Goal: Task Accomplishment & Management: Manage account settings

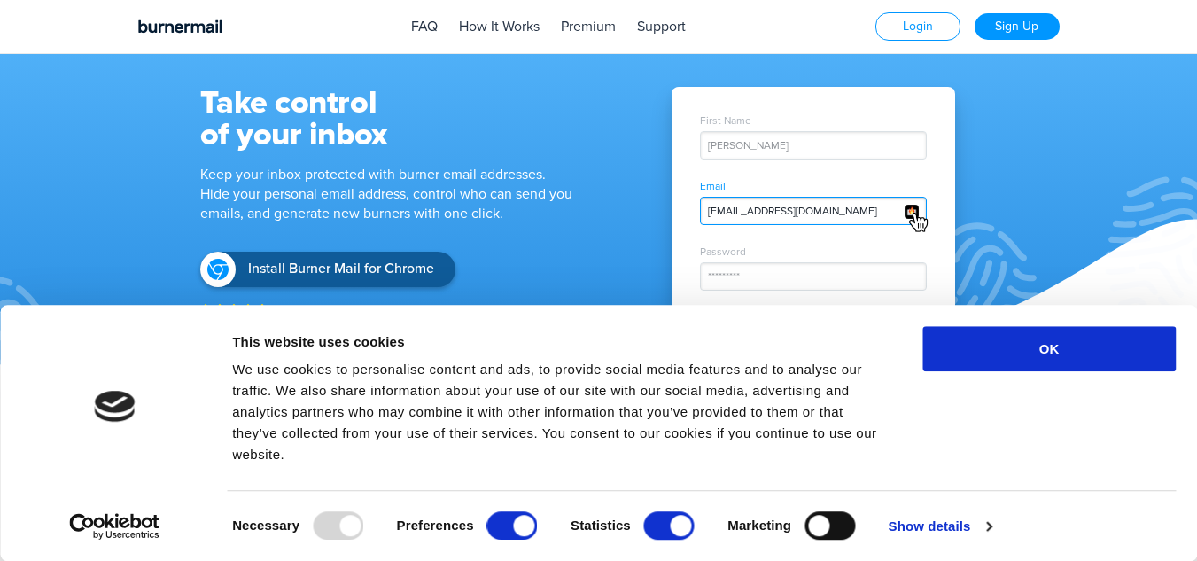
scroll to position [66, 0]
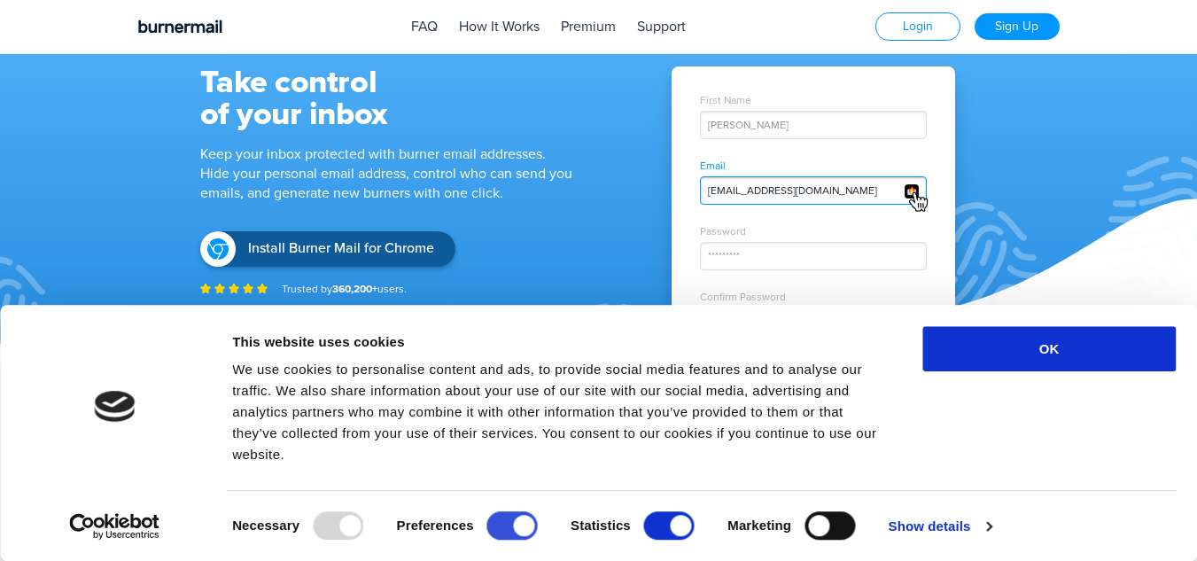
click at [508, 512] on input "Preferences" at bounding box center [512, 525] width 50 height 28
checkbox input "false"
click at [658, 521] on input "Statistics" at bounding box center [669, 525] width 50 height 28
checkbox input "false"
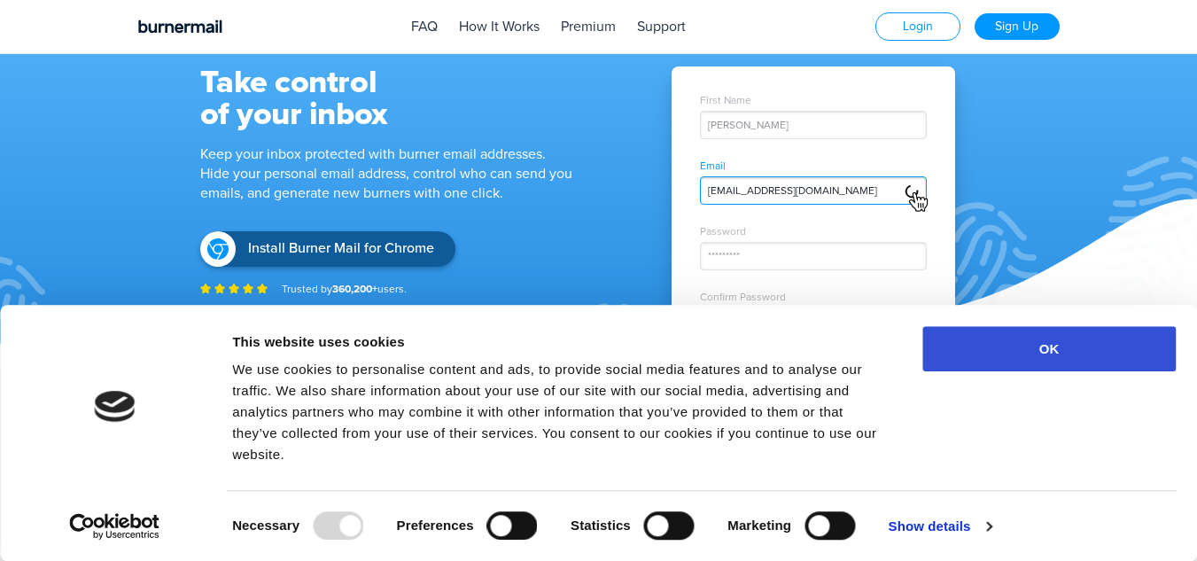
click at [1003, 371] on button "OK" at bounding box center [1048, 348] width 253 height 45
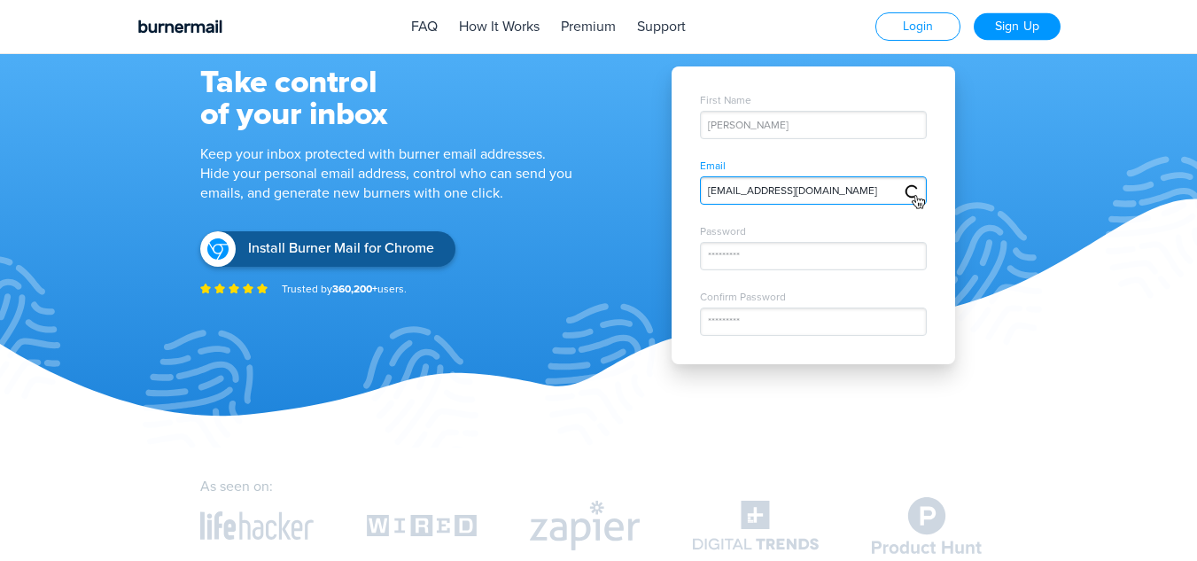
click at [1004, 19] on link "Sign Up" at bounding box center [1016, 26] width 87 height 27
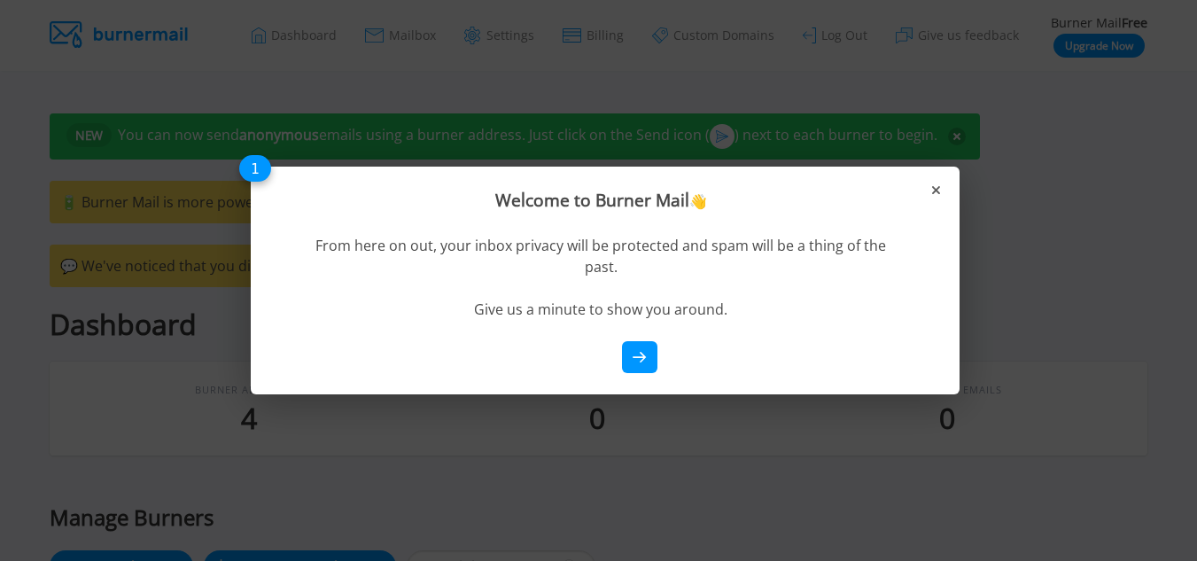
click at [646, 354] on icon at bounding box center [639, 358] width 14 height 12
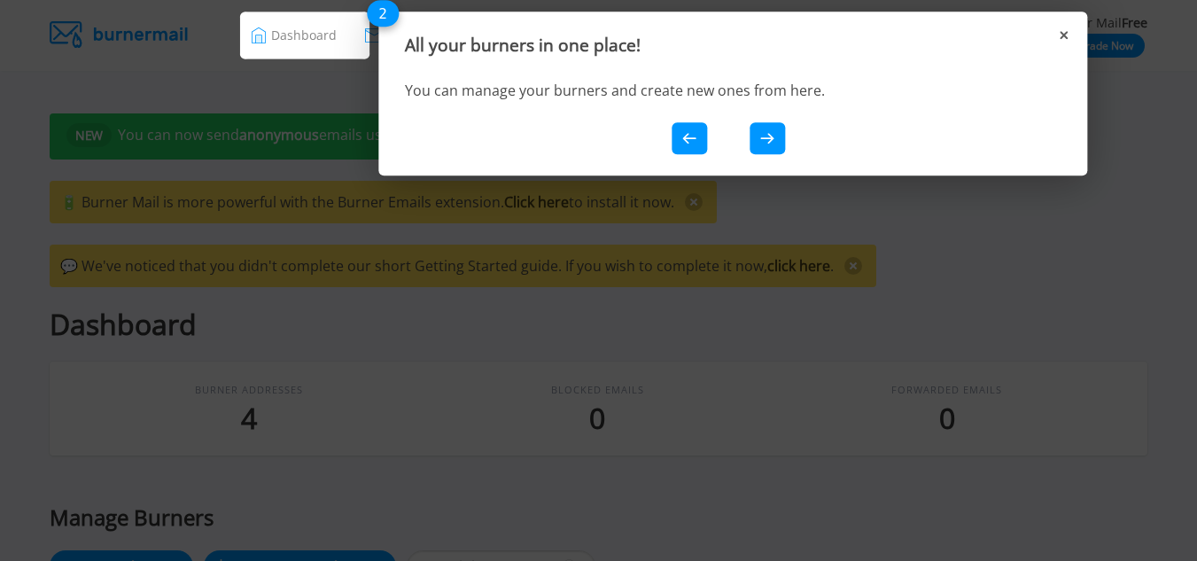
click at [756, 128] on button at bounding box center [766, 138] width 35 height 32
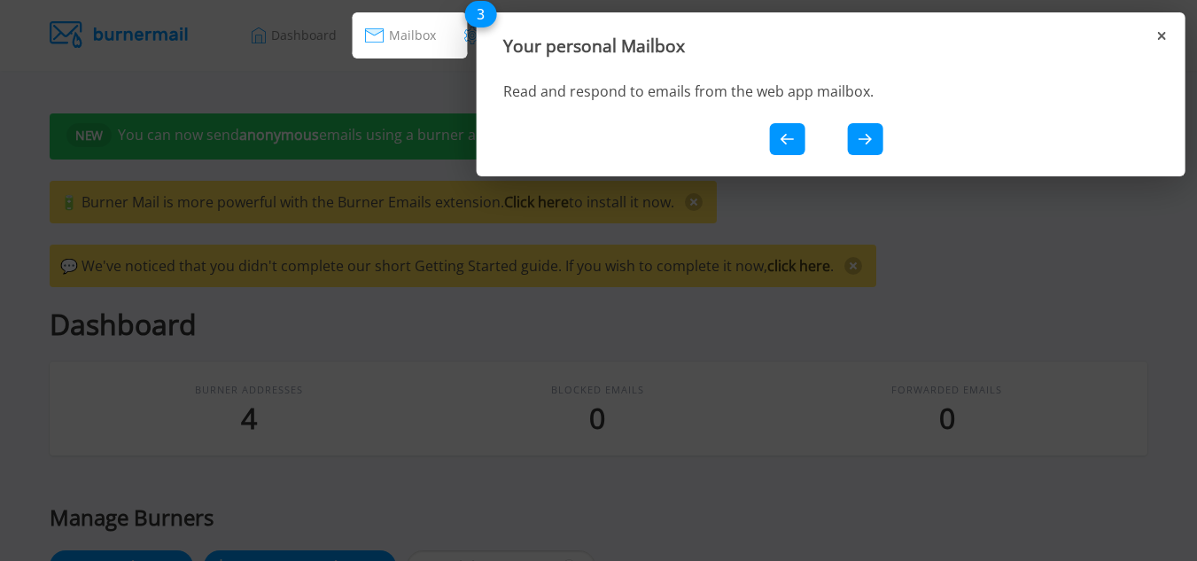
click at [858, 140] on icon at bounding box center [865, 140] width 14 height 12
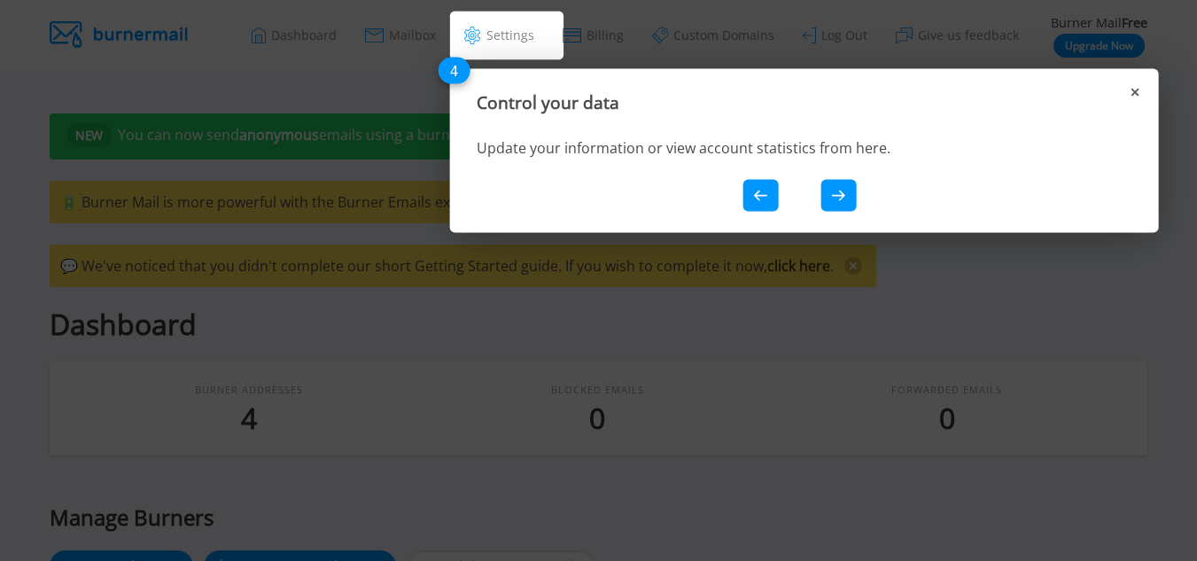
click at [844, 195] on icon at bounding box center [839, 195] width 12 height 10
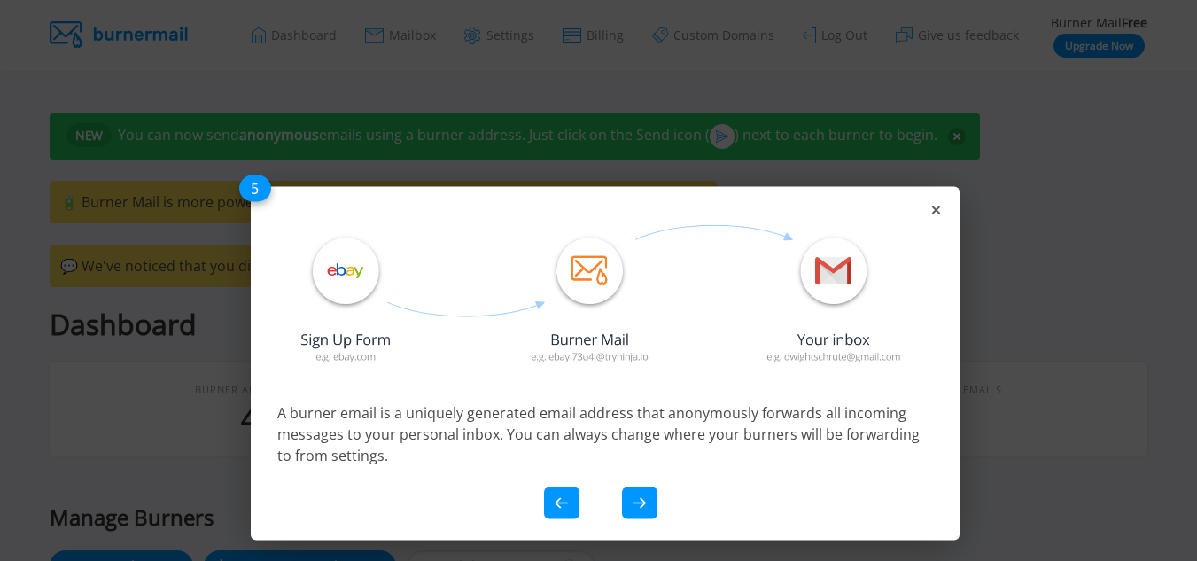
click at [643, 501] on icon at bounding box center [639, 503] width 14 height 12
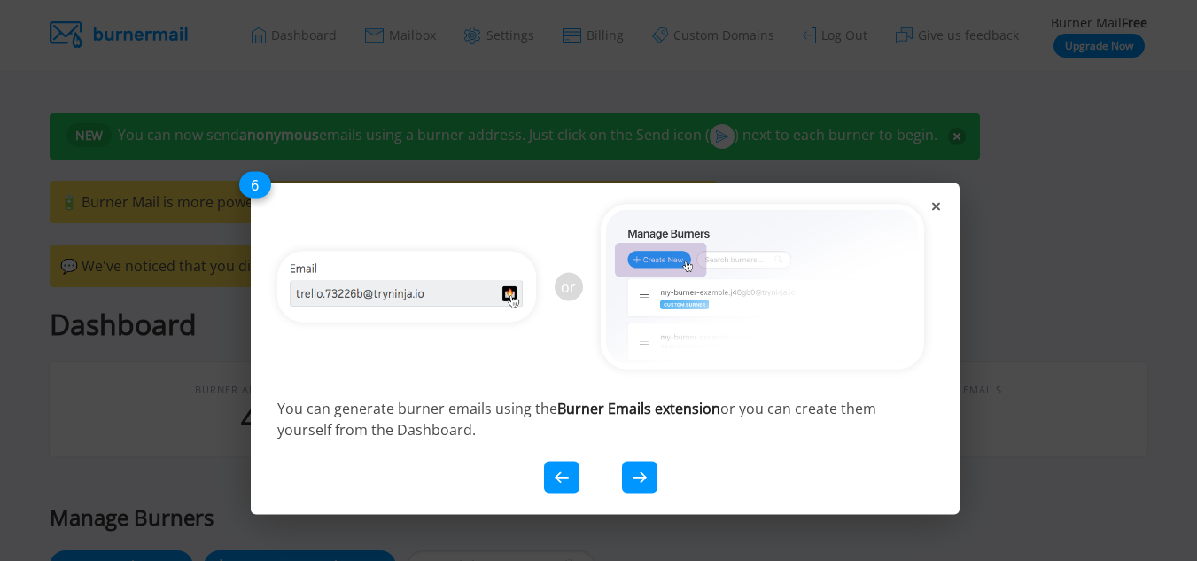
click at [643, 489] on button at bounding box center [639, 477] width 35 height 32
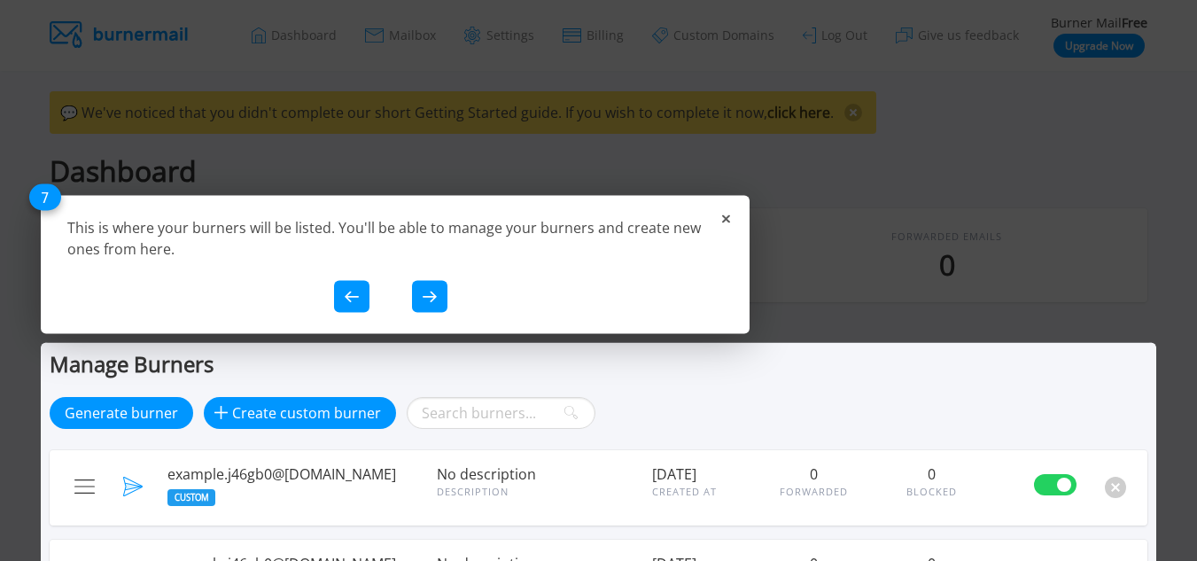
click at [430, 306] on button at bounding box center [429, 297] width 35 height 32
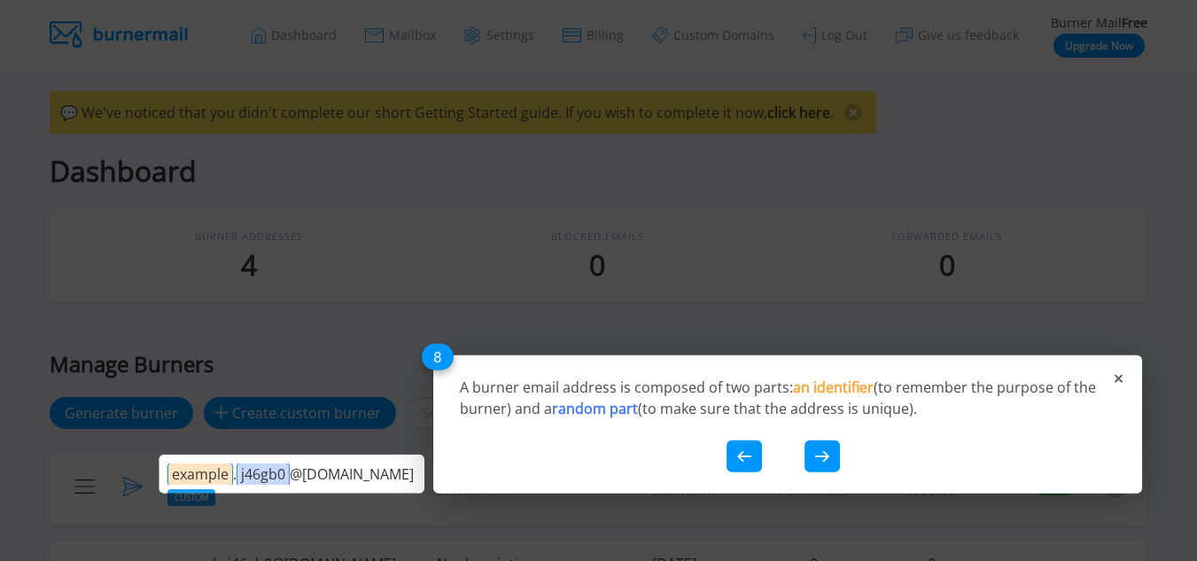
click at [816, 461] on icon at bounding box center [822, 457] width 14 height 12
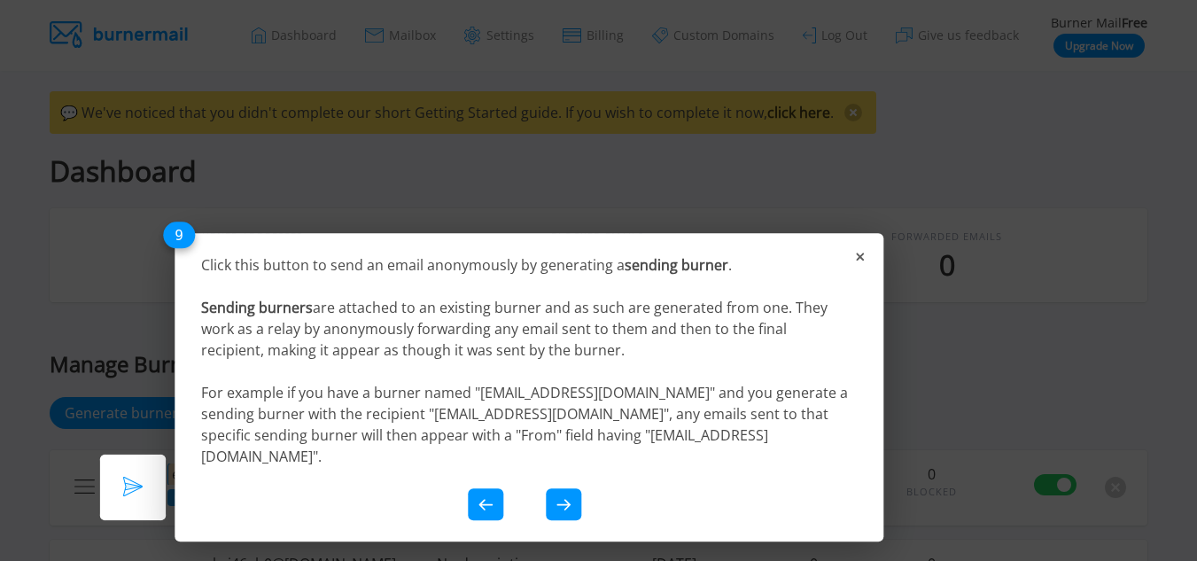
click at [568, 499] on icon at bounding box center [563, 505] width 14 height 12
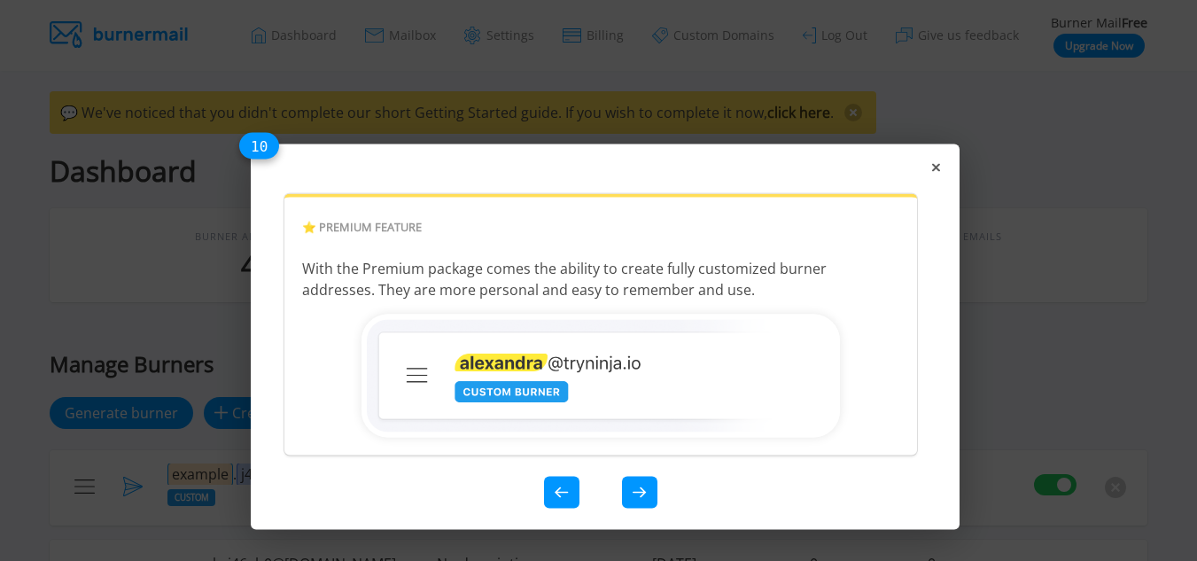
click at [626, 487] on button at bounding box center [639, 492] width 35 height 32
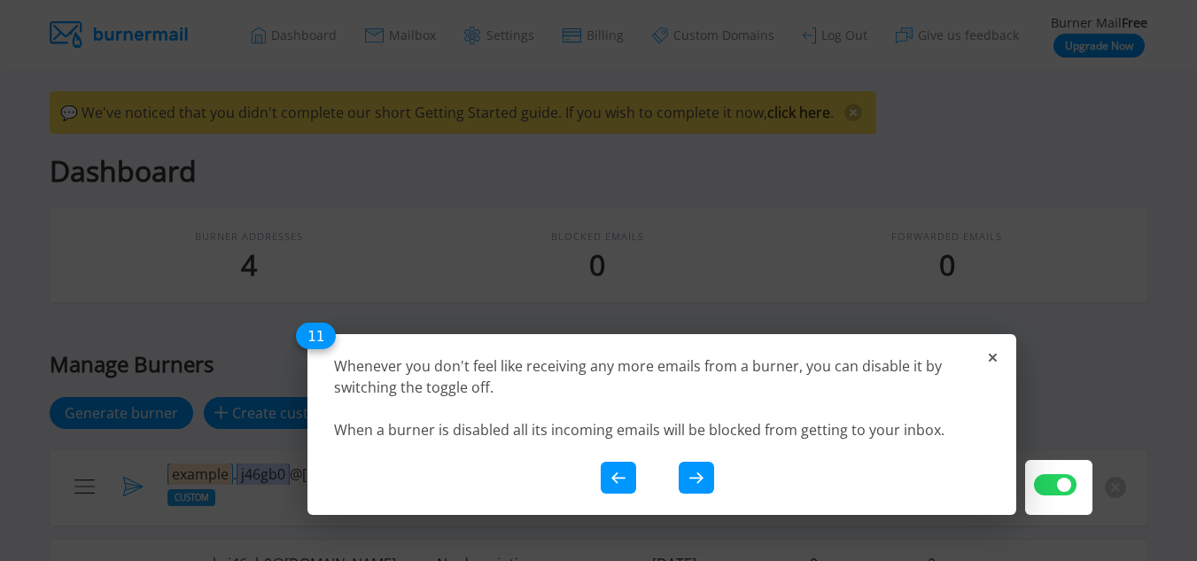
click at [698, 478] on icon at bounding box center [696, 478] width 12 height 10
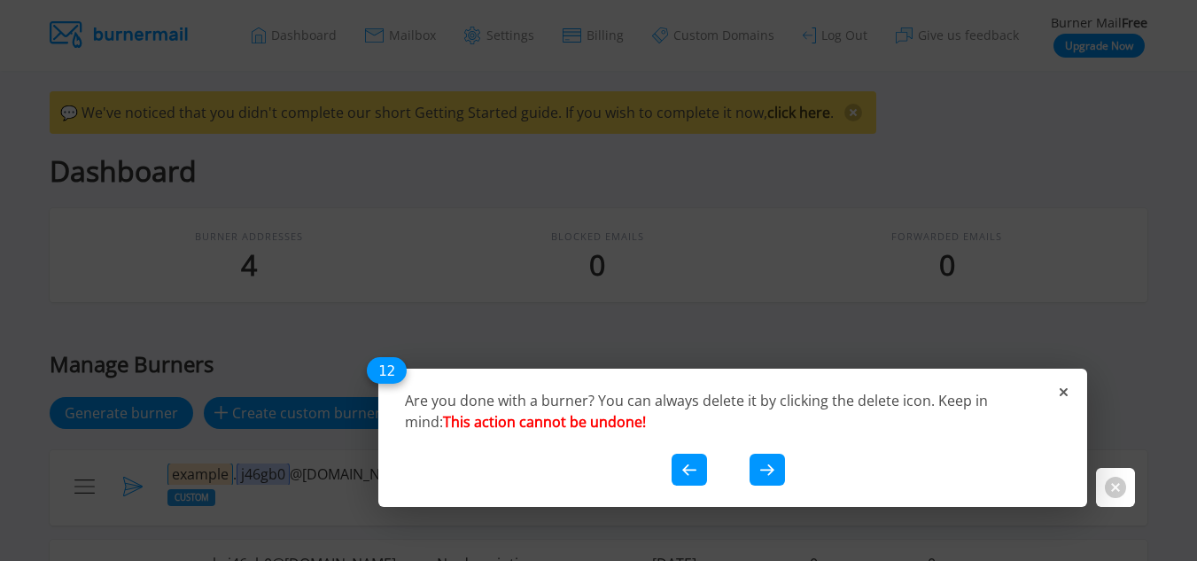
click at [744, 461] on div at bounding box center [728, 469] width 647 height 32
click at [756, 464] on button at bounding box center [766, 469] width 35 height 32
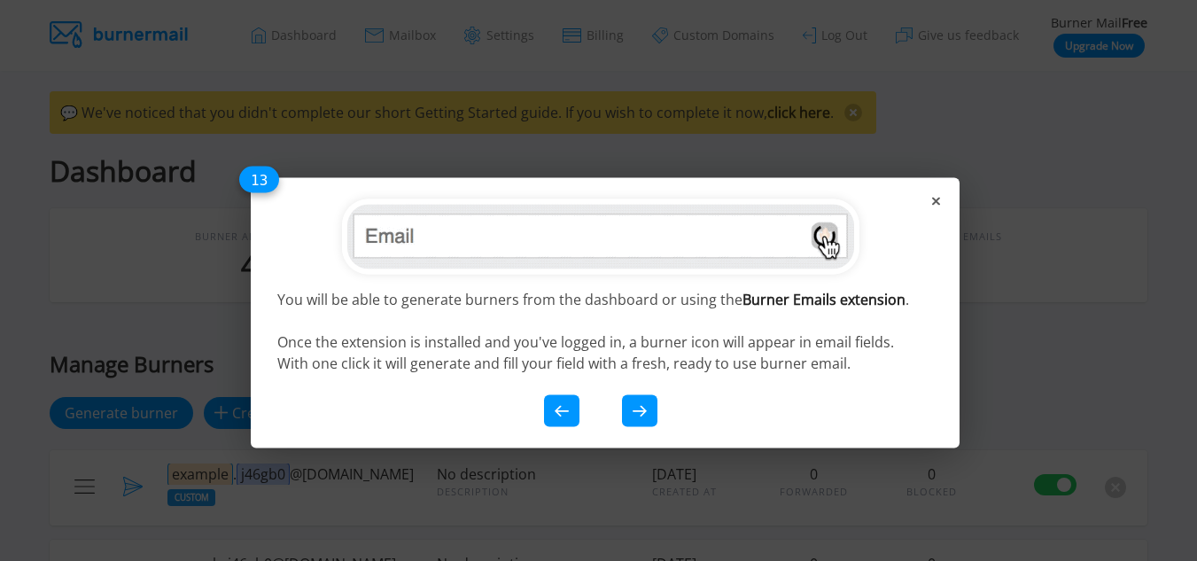
click at [648, 415] on button at bounding box center [639, 410] width 35 height 32
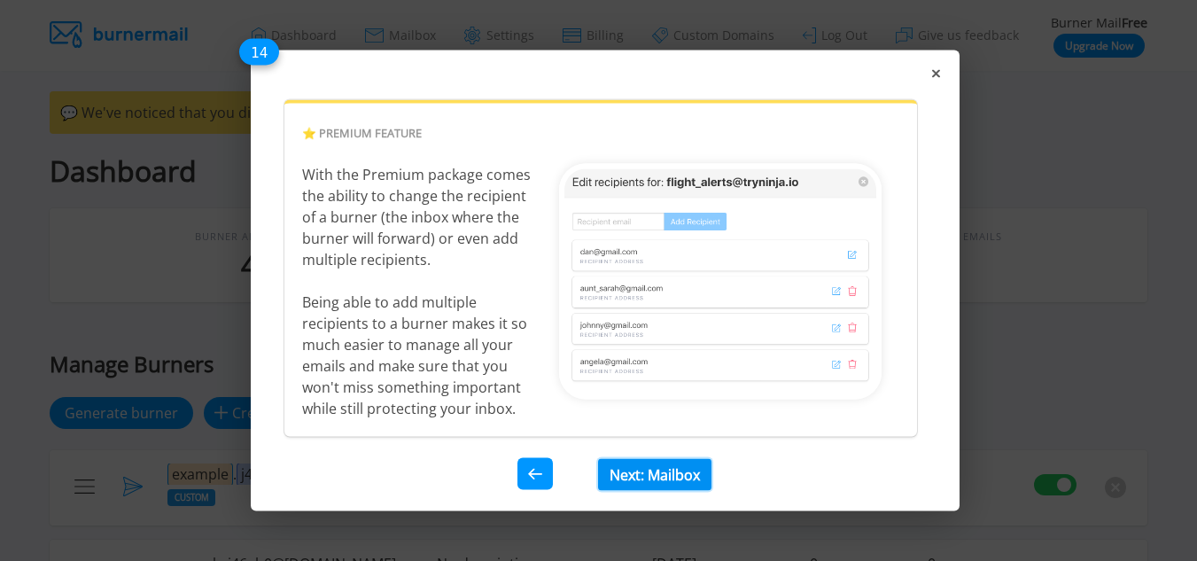
click at [648, 488] on link "Next: Mailbox" at bounding box center [654, 474] width 113 height 32
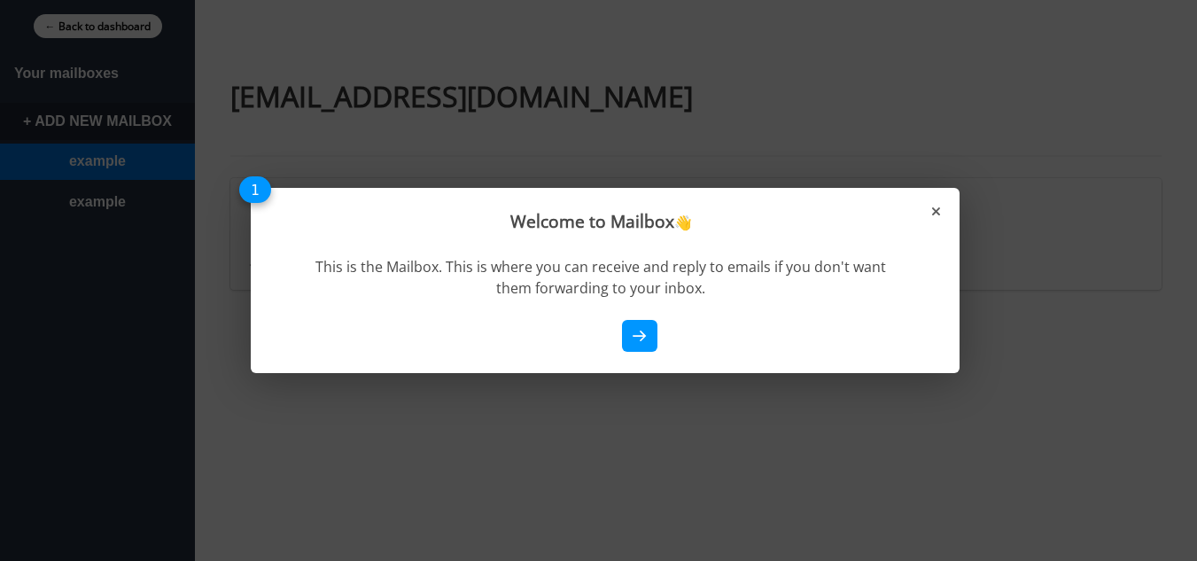
click at [646, 334] on icon at bounding box center [639, 336] width 14 height 12
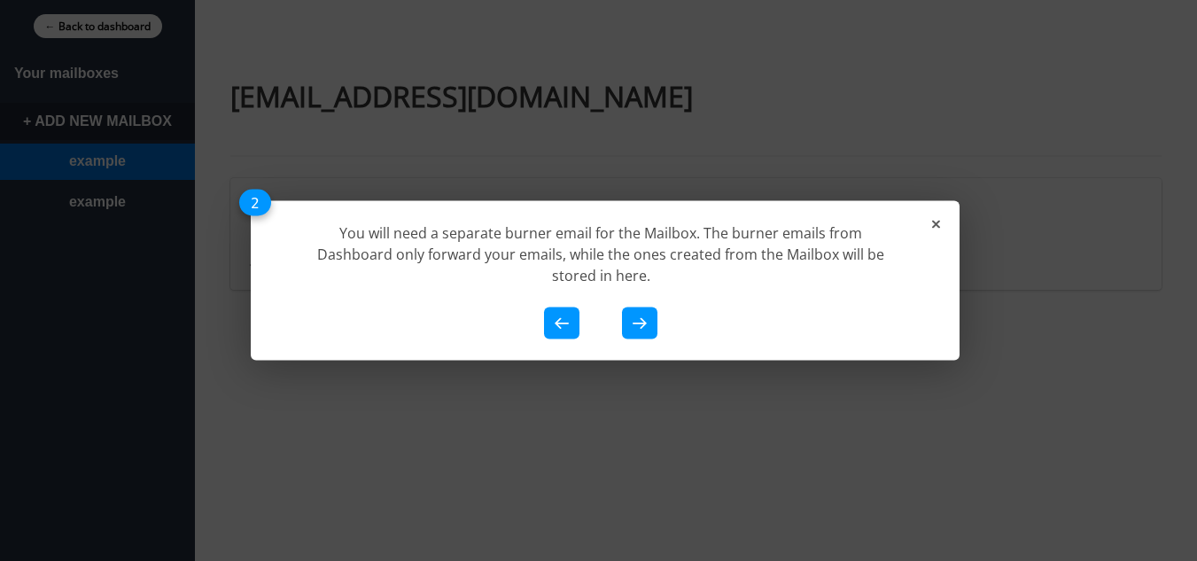
click at [646, 334] on button at bounding box center [639, 323] width 35 height 32
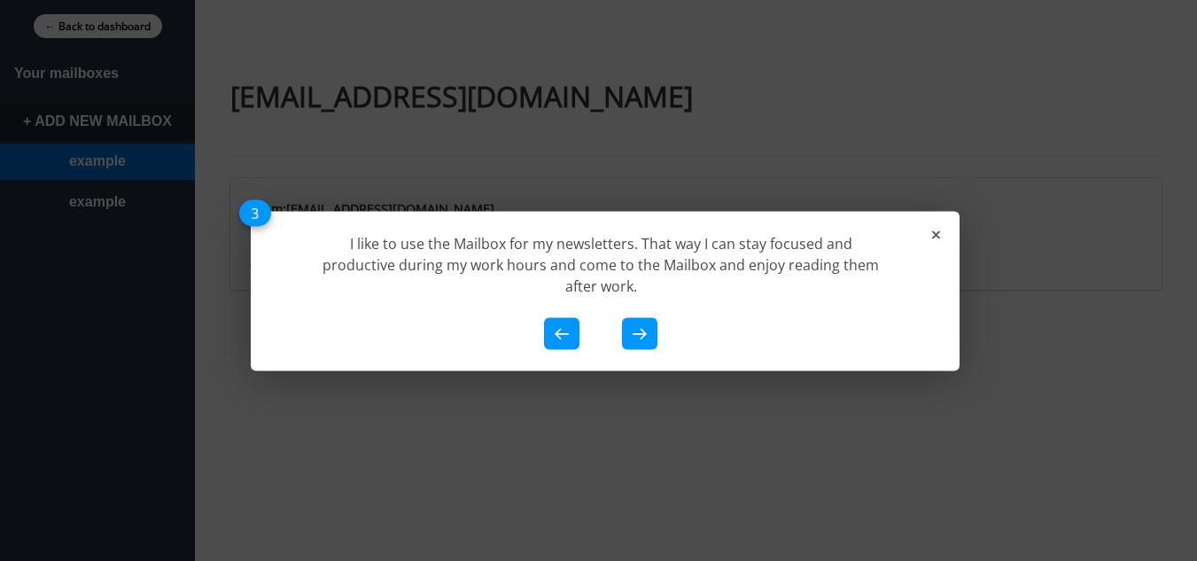
drag, startPoint x: 625, startPoint y: 291, endPoint x: 640, endPoint y: 313, distance: 26.3
click at [640, 313] on div "I like to use the Mailbox for my newsletters. That way I can stay focused and p…" at bounding box center [605, 291] width 709 height 159
click at [640, 329] on icon at bounding box center [639, 334] width 12 height 10
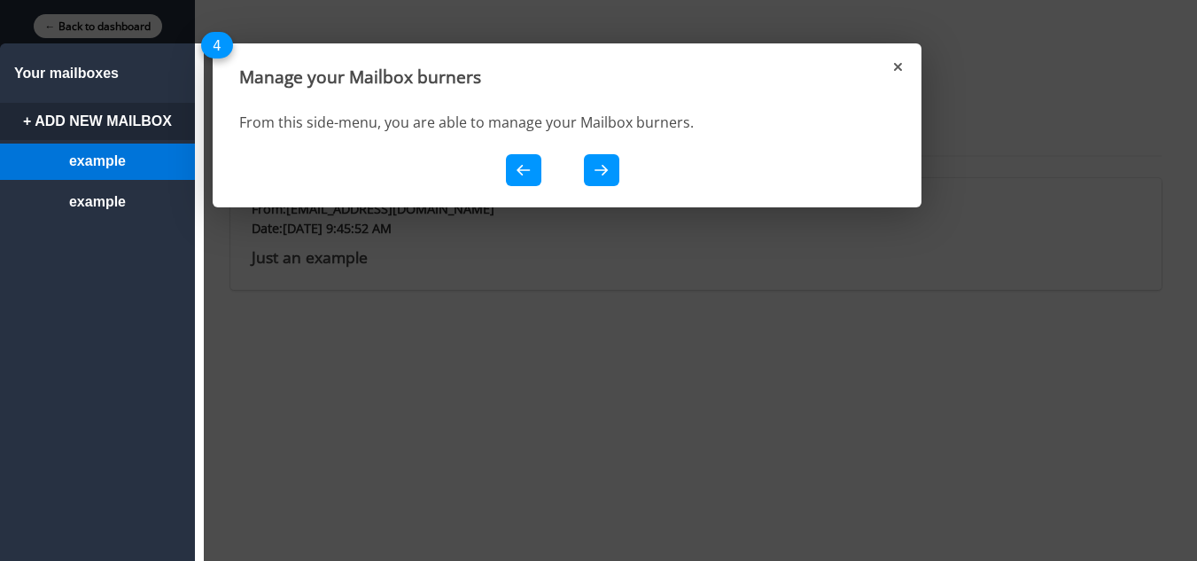
click at [531, 176] on button at bounding box center [523, 170] width 35 height 32
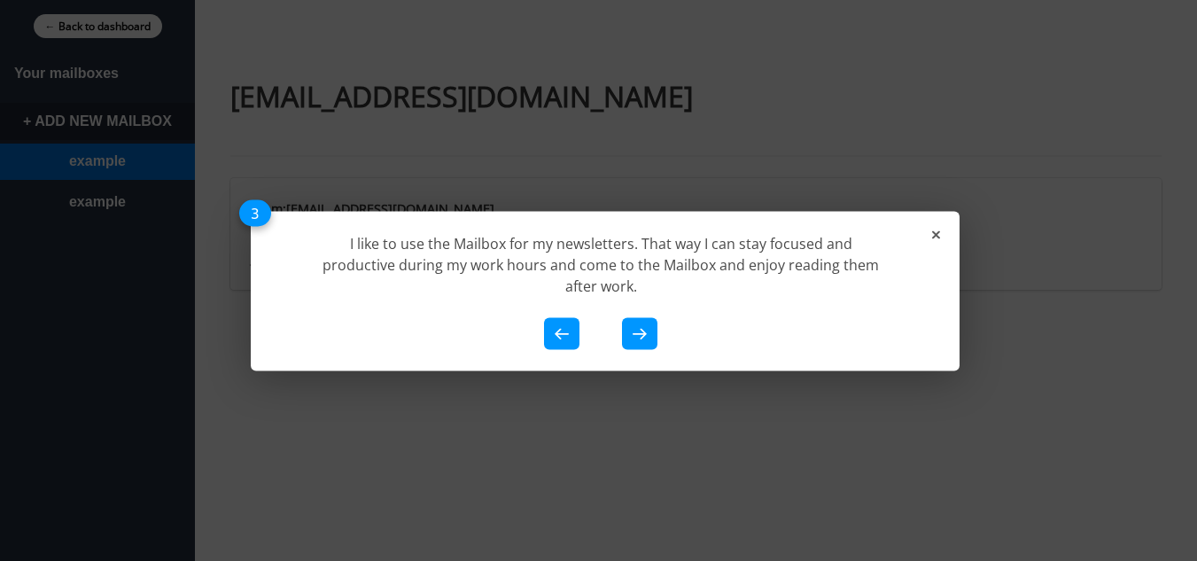
click at [531, 176] on rect at bounding box center [605, 280] width 1210 height 561
click at [566, 329] on icon at bounding box center [561, 335] width 14 height 12
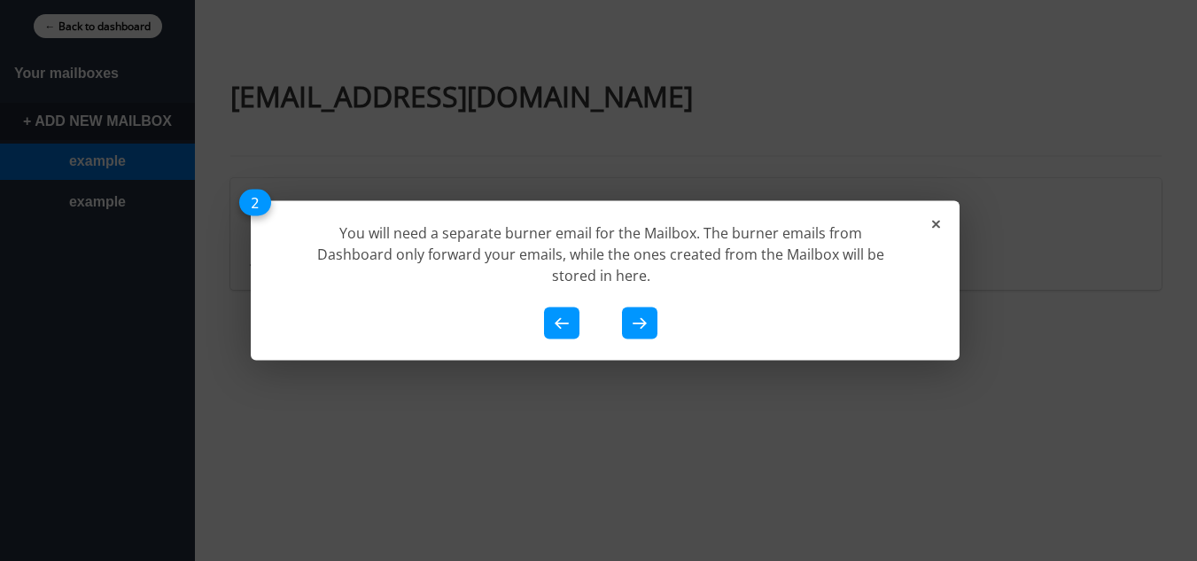
click at [566, 315] on button at bounding box center [561, 323] width 35 height 32
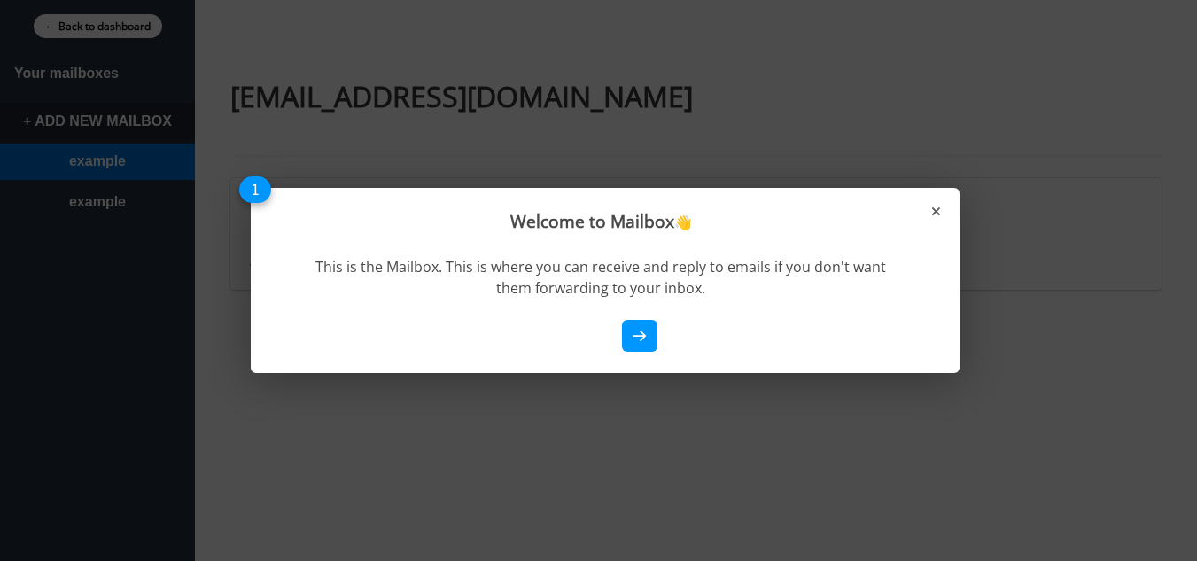
click at [635, 330] on icon at bounding box center [639, 336] width 14 height 12
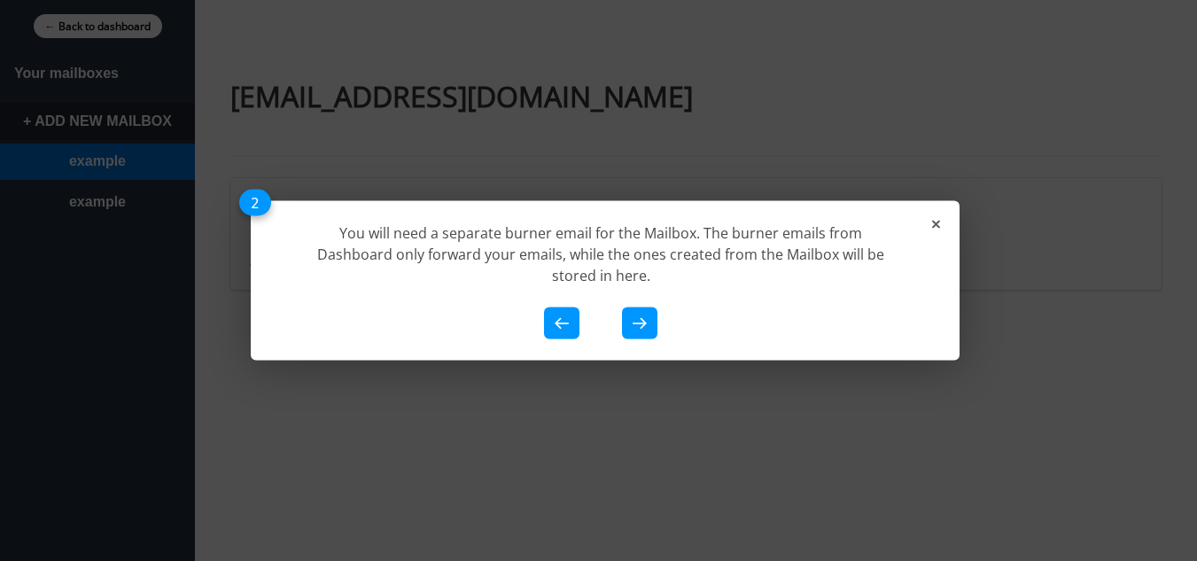
click at [635, 329] on button at bounding box center [639, 323] width 35 height 32
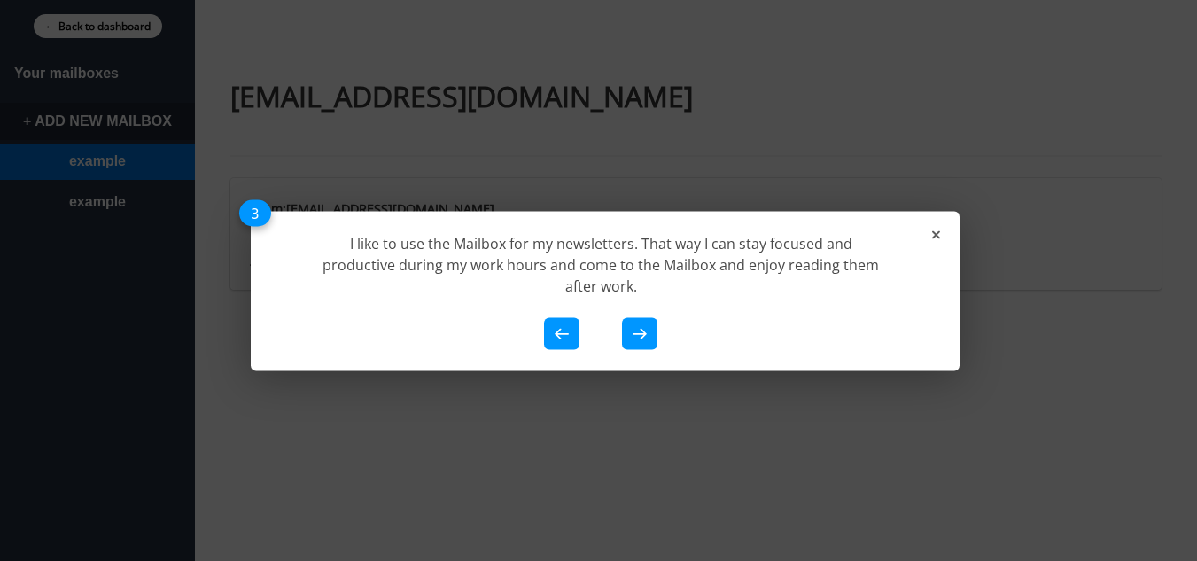
click at [635, 329] on icon at bounding box center [639, 335] width 14 height 12
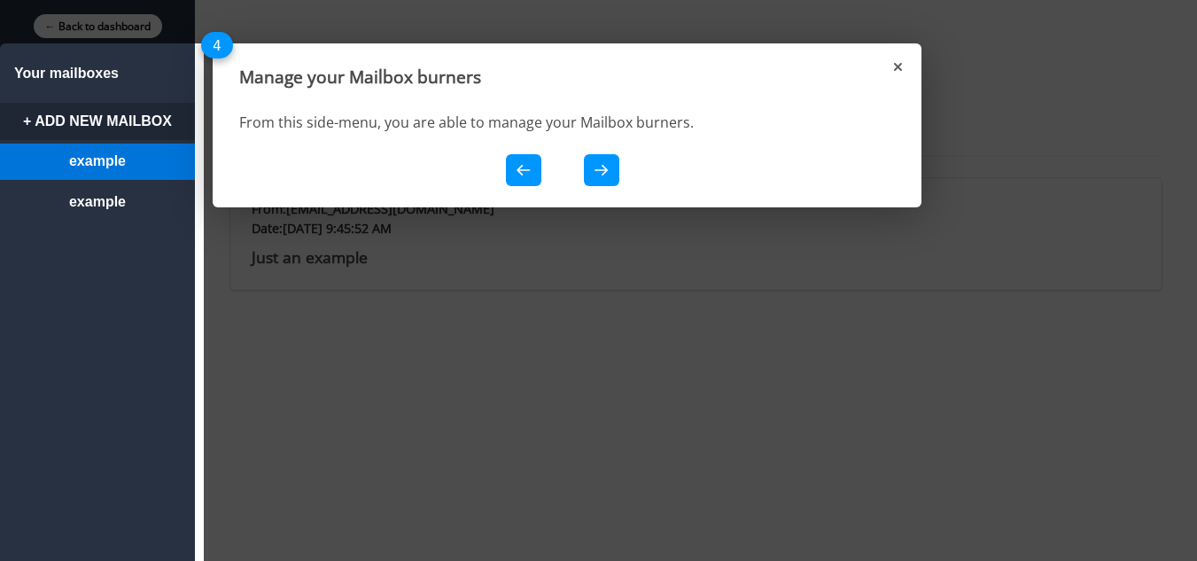
click at [596, 171] on icon at bounding box center [601, 171] width 14 height 12
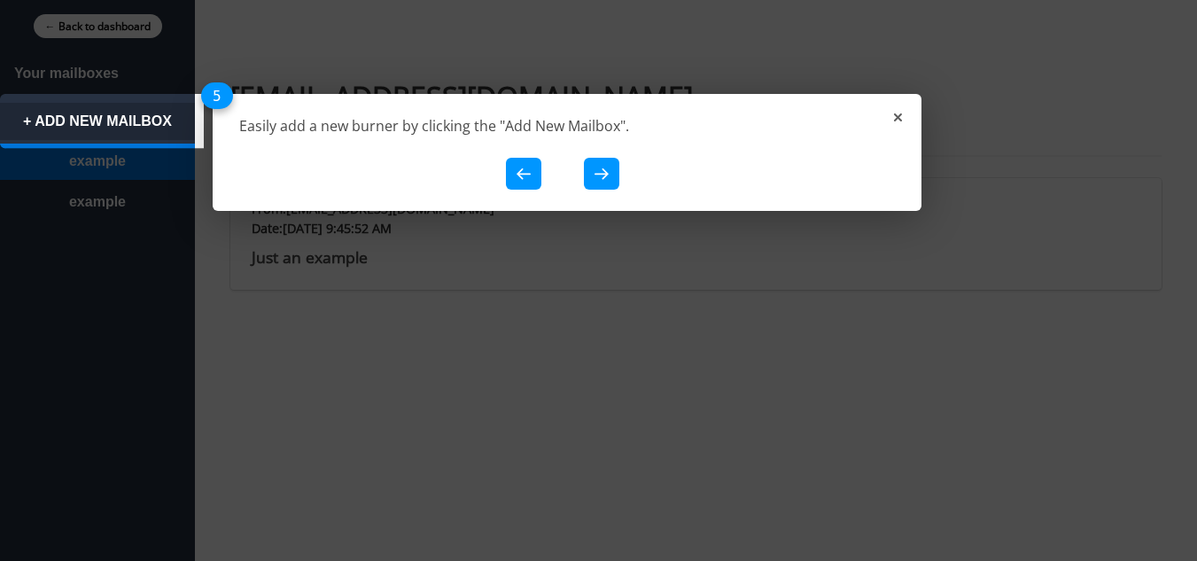
click at [596, 171] on icon at bounding box center [601, 174] width 14 height 12
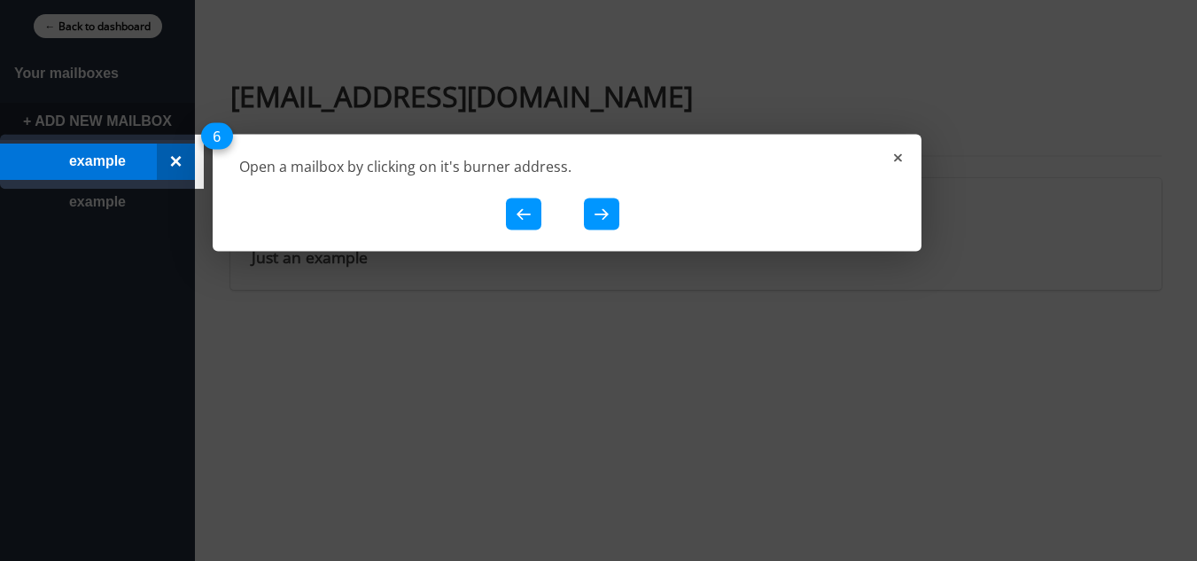
click at [598, 213] on icon at bounding box center [601, 214] width 12 height 10
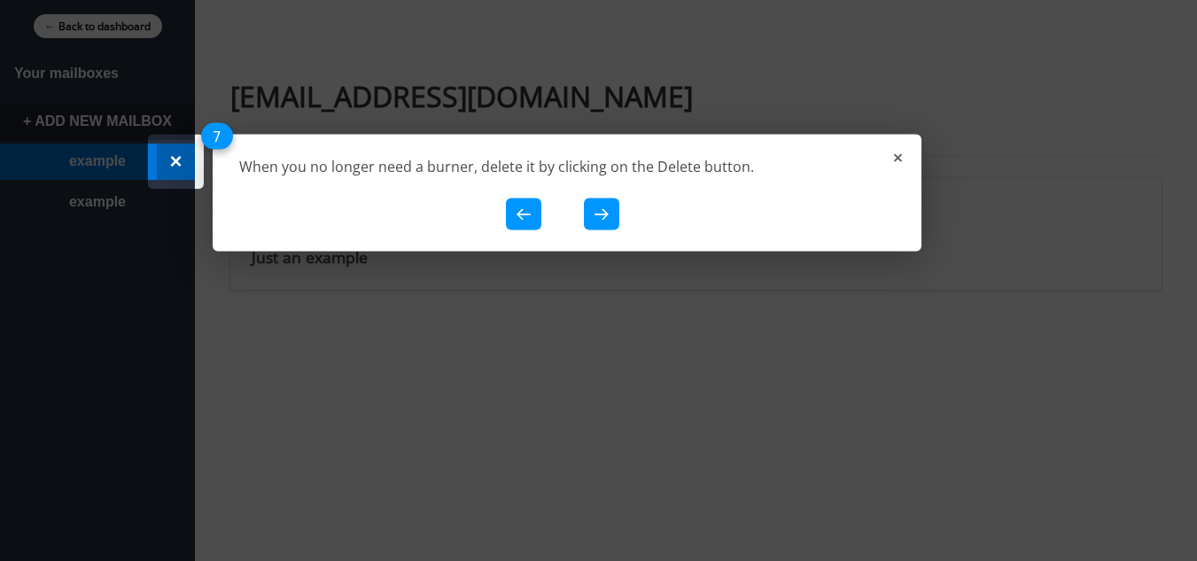
click at [598, 213] on icon at bounding box center [601, 214] width 12 height 10
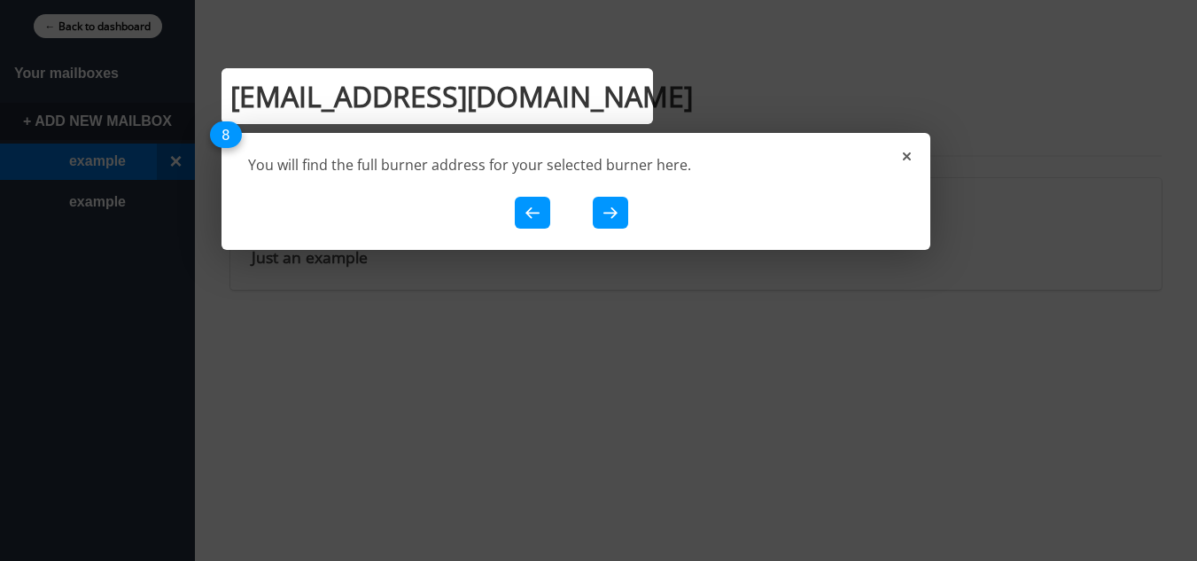
click at [598, 213] on button at bounding box center [610, 213] width 35 height 32
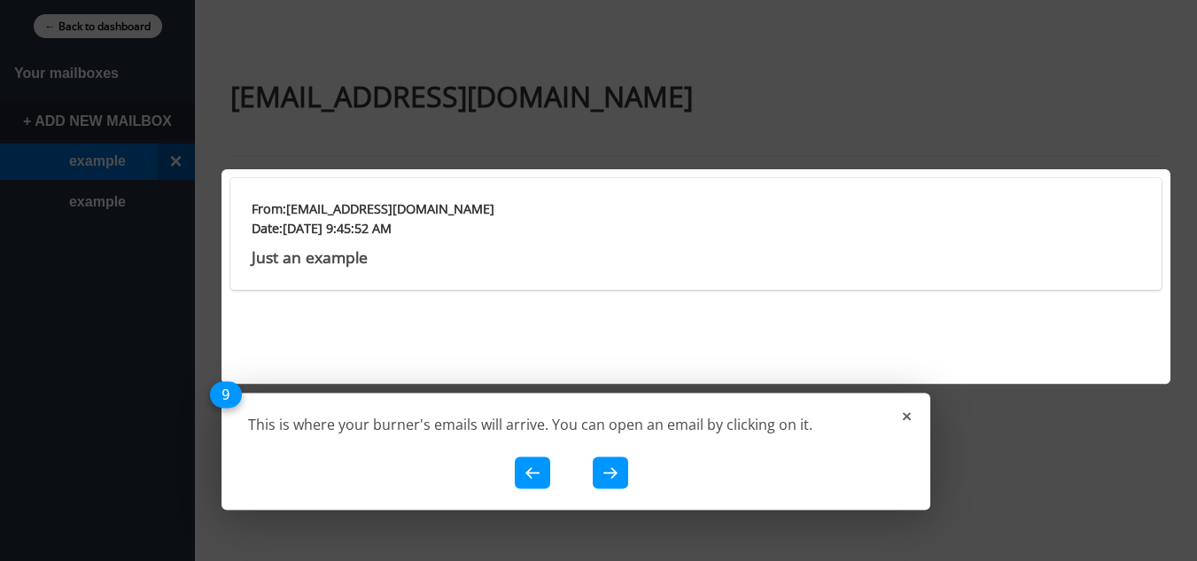
click at [622, 480] on button at bounding box center [610, 472] width 35 height 32
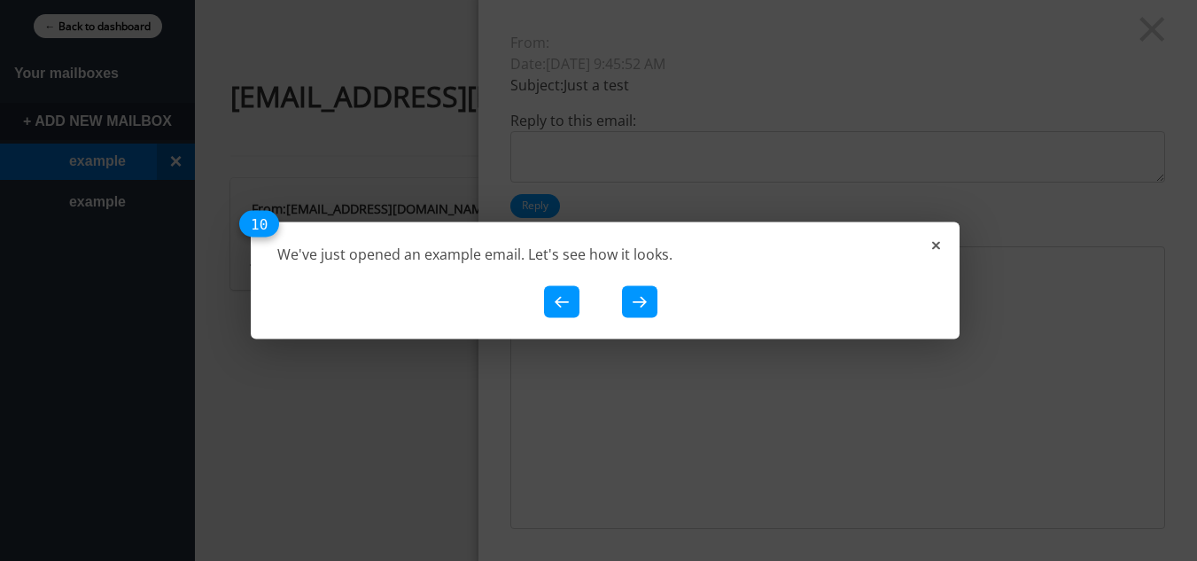
click at [640, 305] on icon at bounding box center [639, 303] width 14 height 12
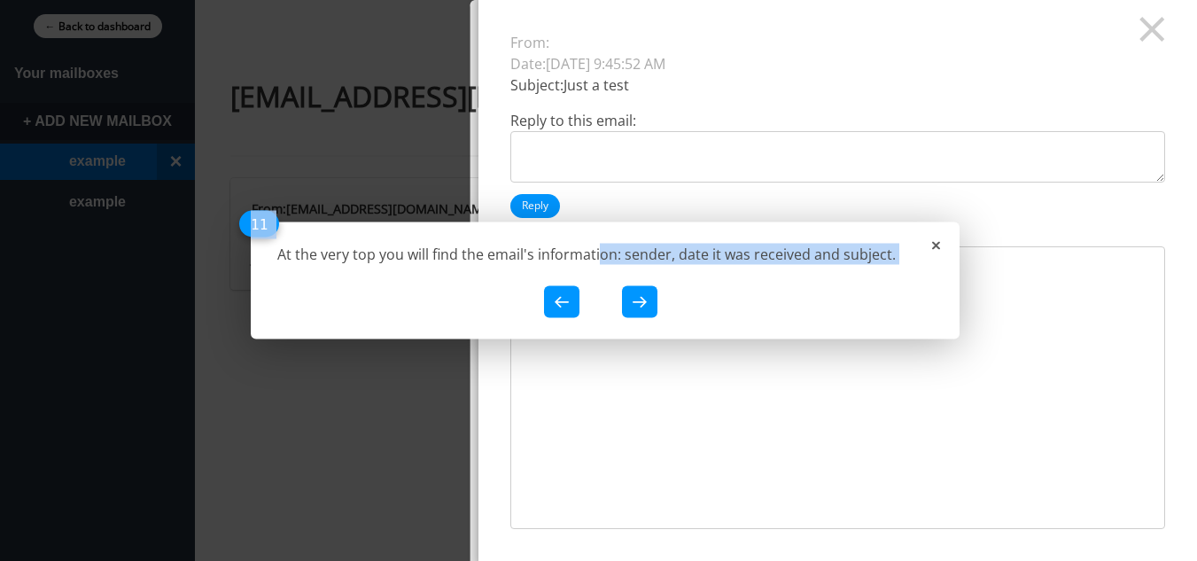
drag, startPoint x: 600, startPoint y: 244, endPoint x: 599, endPoint y: 270, distance: 26.6
click at [599, 270] on div "At the very top you will find the email's information: sender, date it was rece…" at bounding box center [605, 280] width 709 height 117
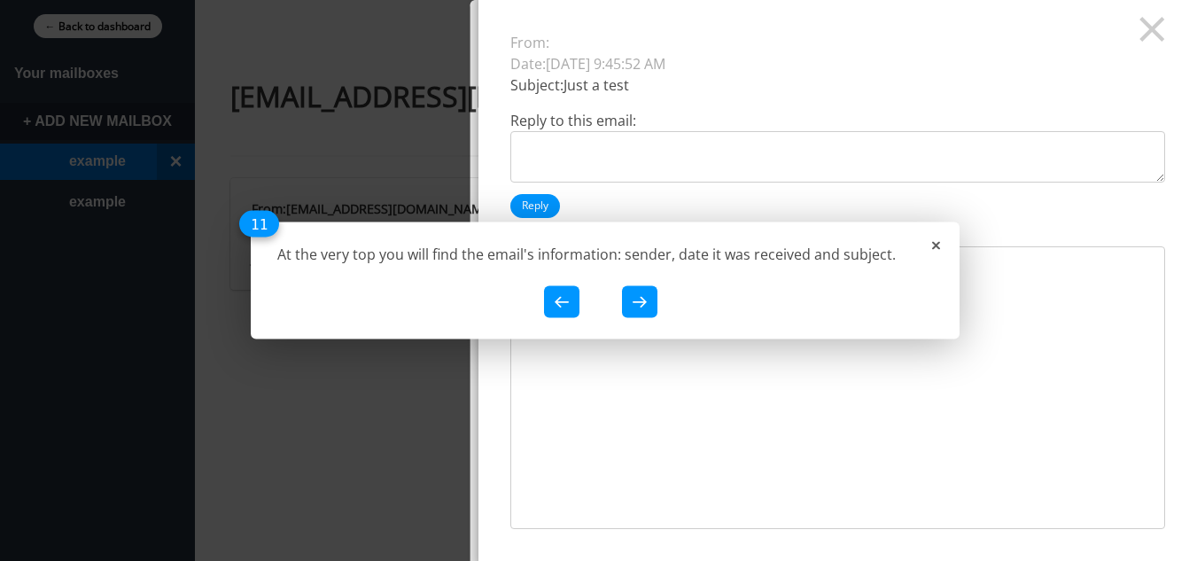
click at [641, 298] on icon at bounding box center [639, 302] width 12 height 10
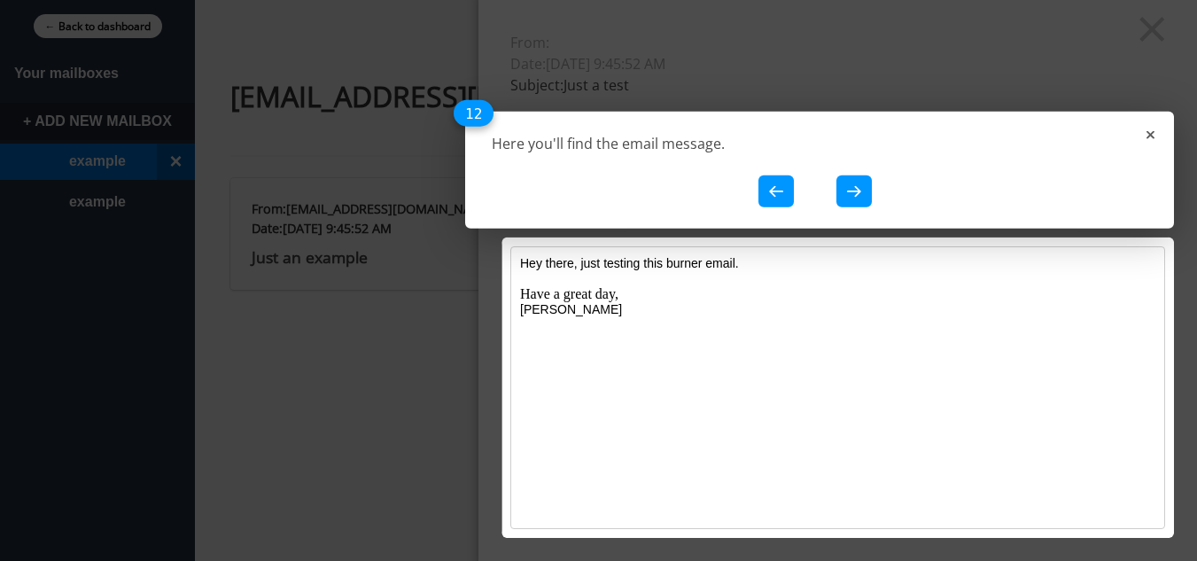
click at [601, 283] on rect at bounding box center [837, 387] width 672 height 300
click at [849, 192] on icon at bounding box center [854, 192] width 14 height 12
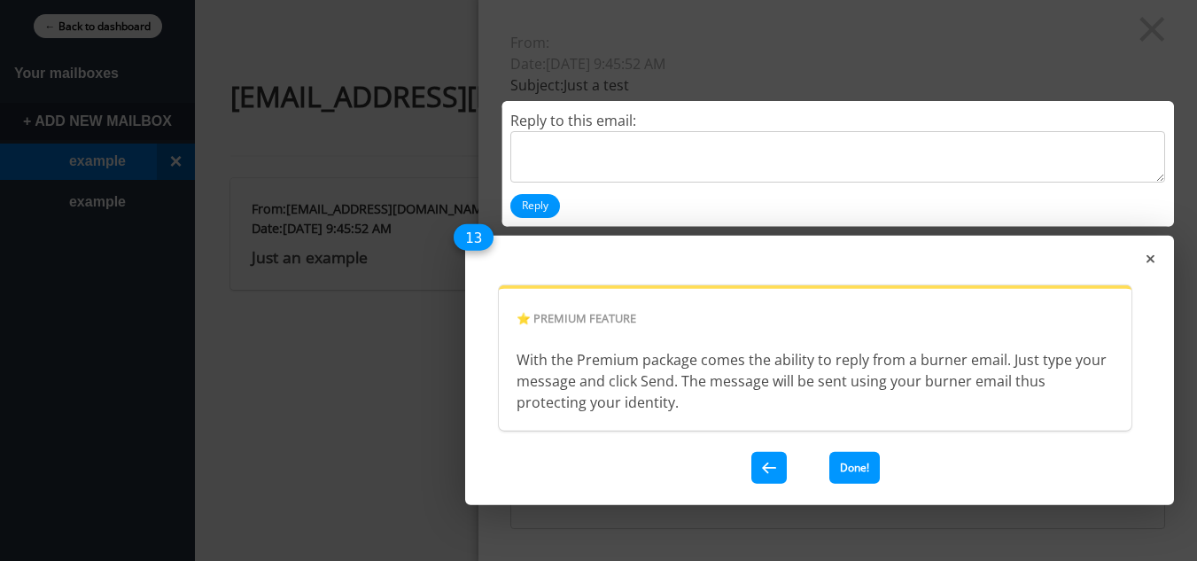
click at [862, 455] on button "Done!" at bounding box center [854, 468] width 50 height 32
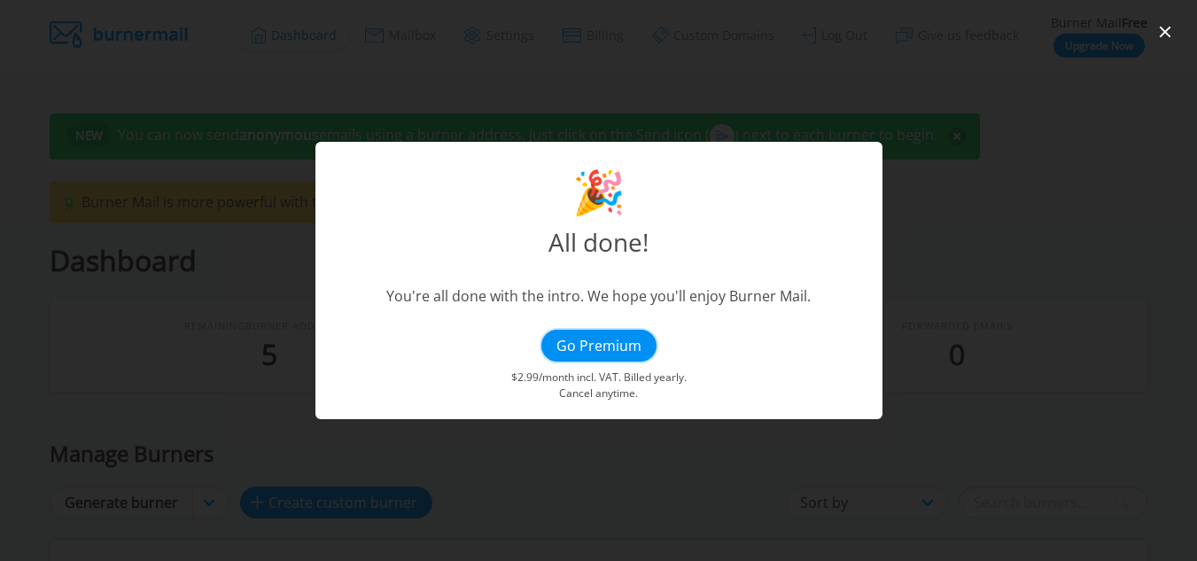
click at [583, 353] on button "Go Premium" at bounding box center [598, 345] width 115 height 32
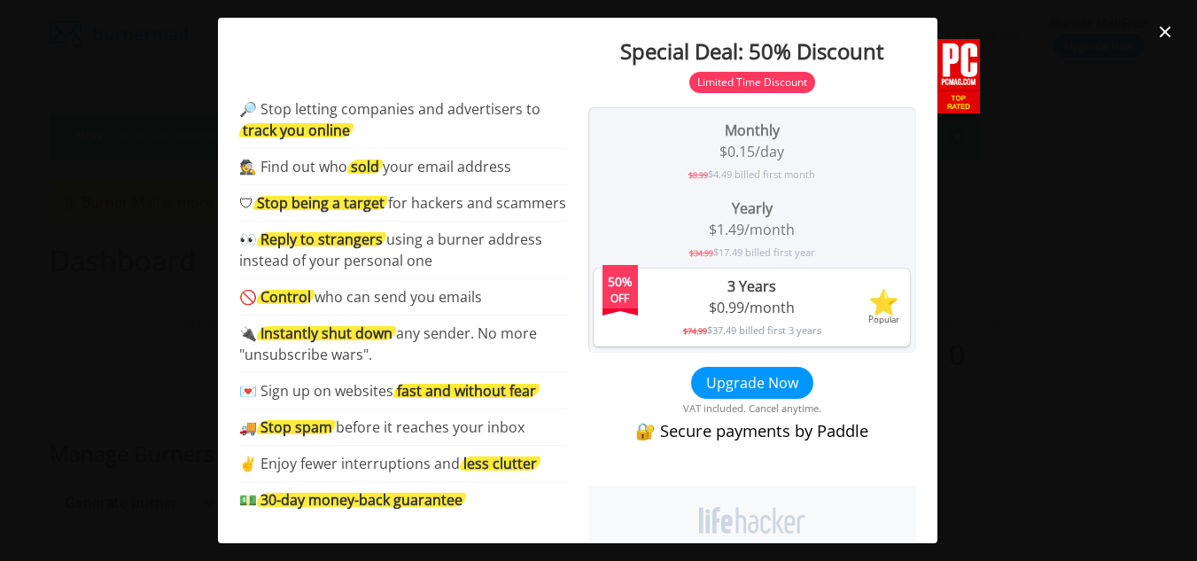
click at [956, 207] on div at bounding box center [958, 280] width 43 height 525
click at [1156, 37] on button "close" at bounding box center [1165, 32] width 28 height 28
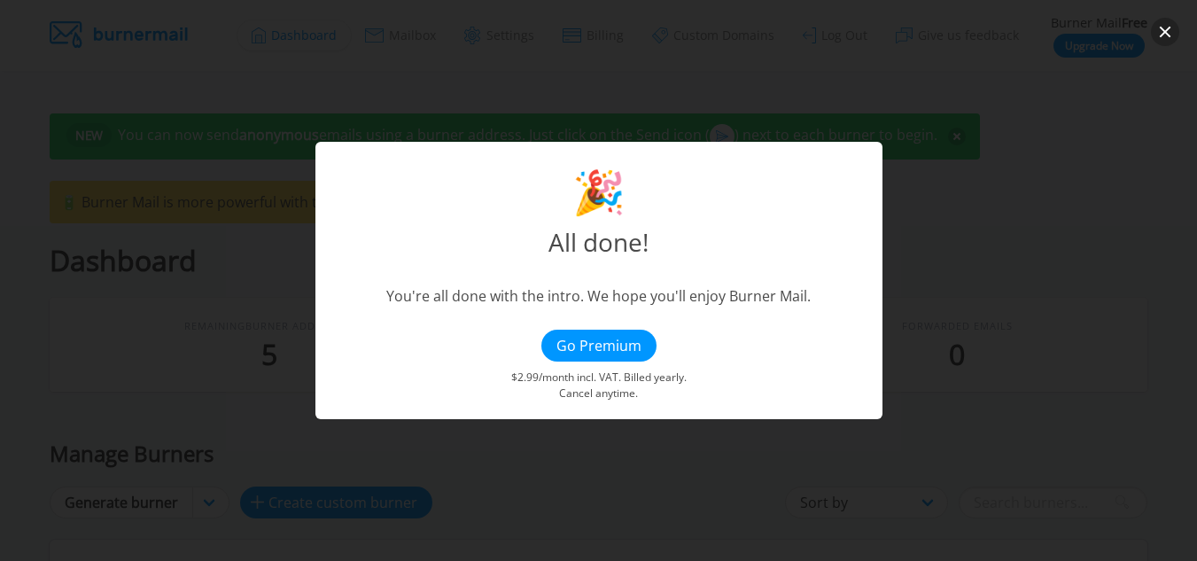
click at [1155, 30] on button "close" at bounding box center [1165, 32] width 28 height 28
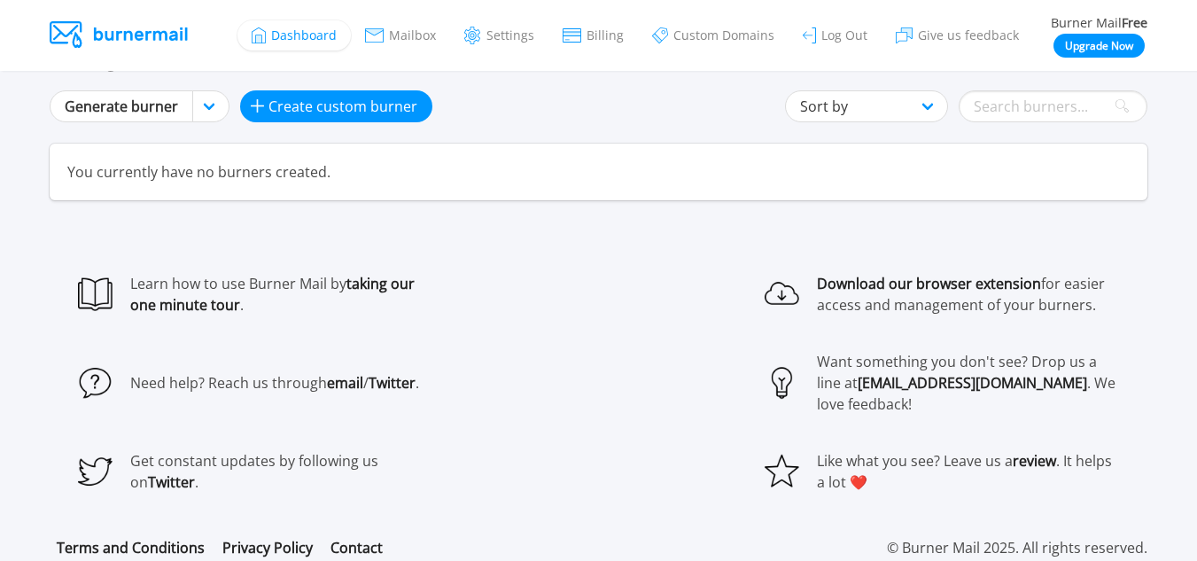
scroll to position [390, 0]
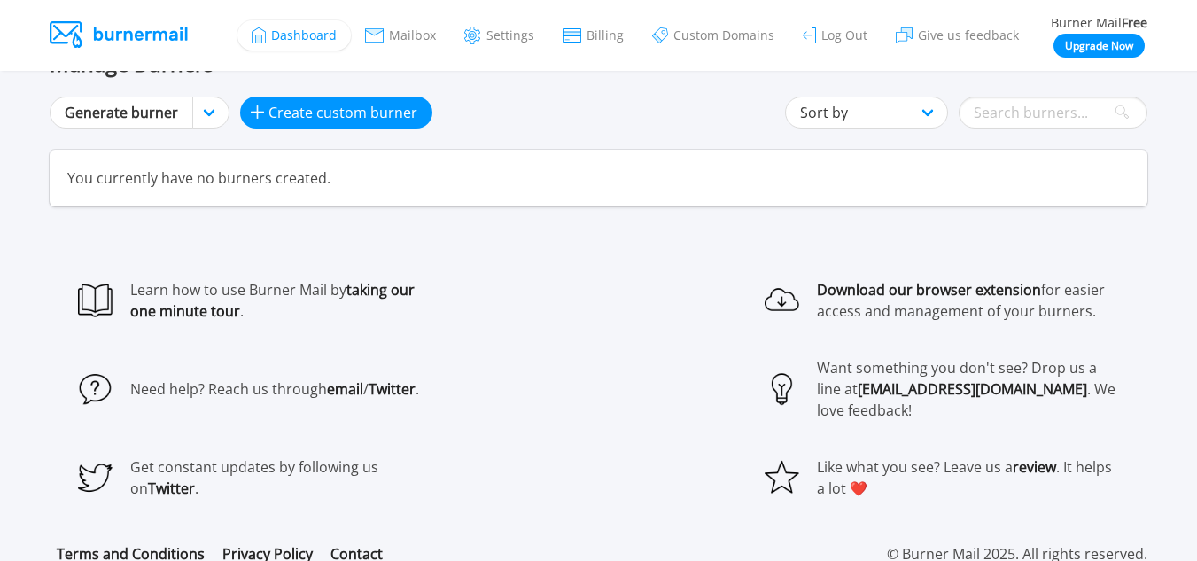
click at [205, 178] on p "You currently have no burners created." at bounding box center [598, 178] width 1097 height 57
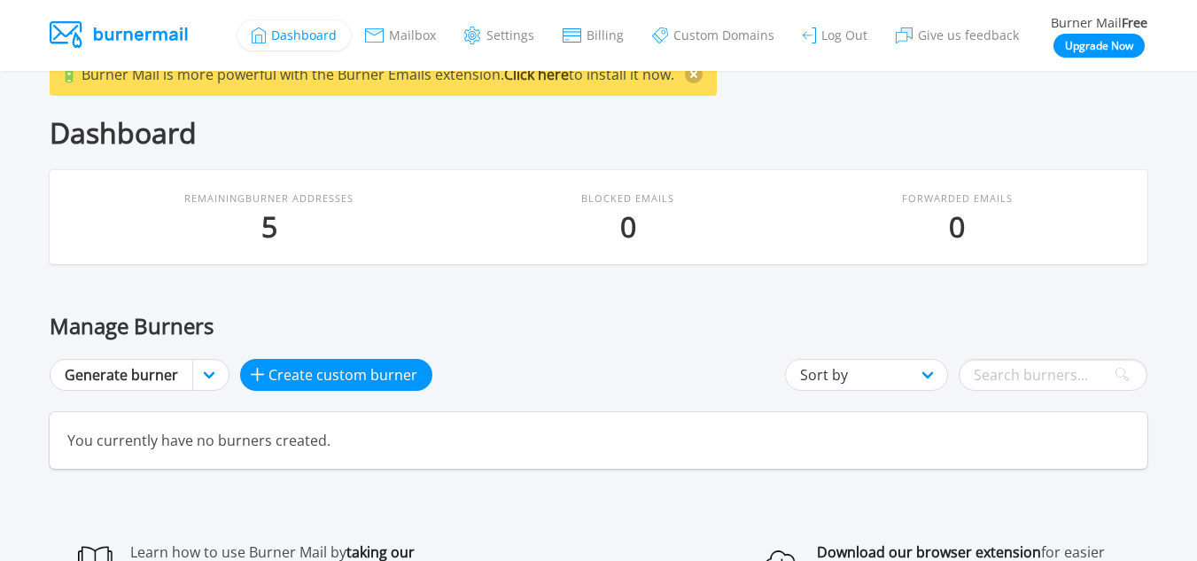
scroll to position [124, 0]
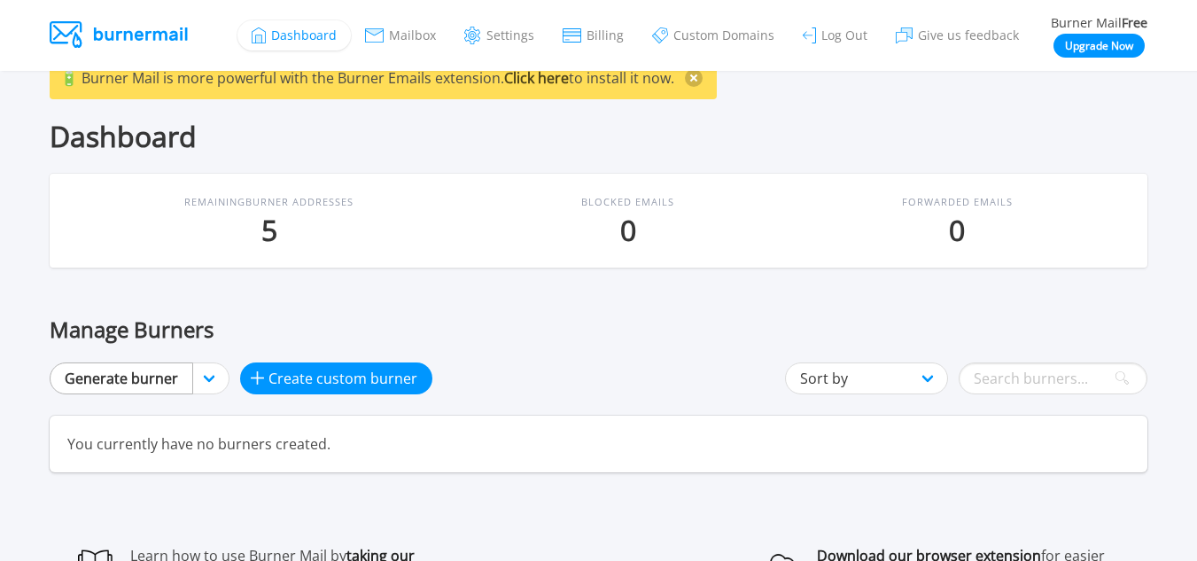
click at [122, 387] on link "Generate burner" at bounding box center [121, 378] width 143 height 32
click at [201, 379] on select "Generate burner [DOMAIN_NAME] more domains" at bounding box center [210, 378] width 37 height 32
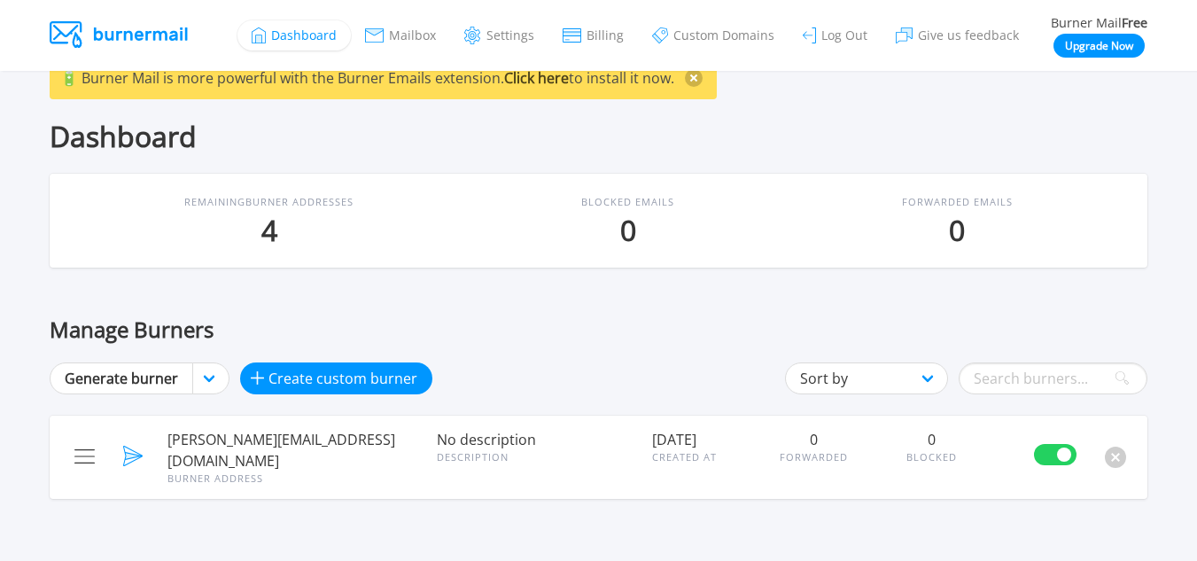
click at [267, 326] on div "Manage Burners" at bounding box center [598, 329] width 1097 height 24
click at [226, 440] on span "[PERSON_NAME][EMAIL_ADDRESS][DOMAIN_NAME]" at bounding box center [291, 450] width 248 height 43
click at [1115, 446] on button "Delete" at bounding box center [1115, 456] width 21 height 21
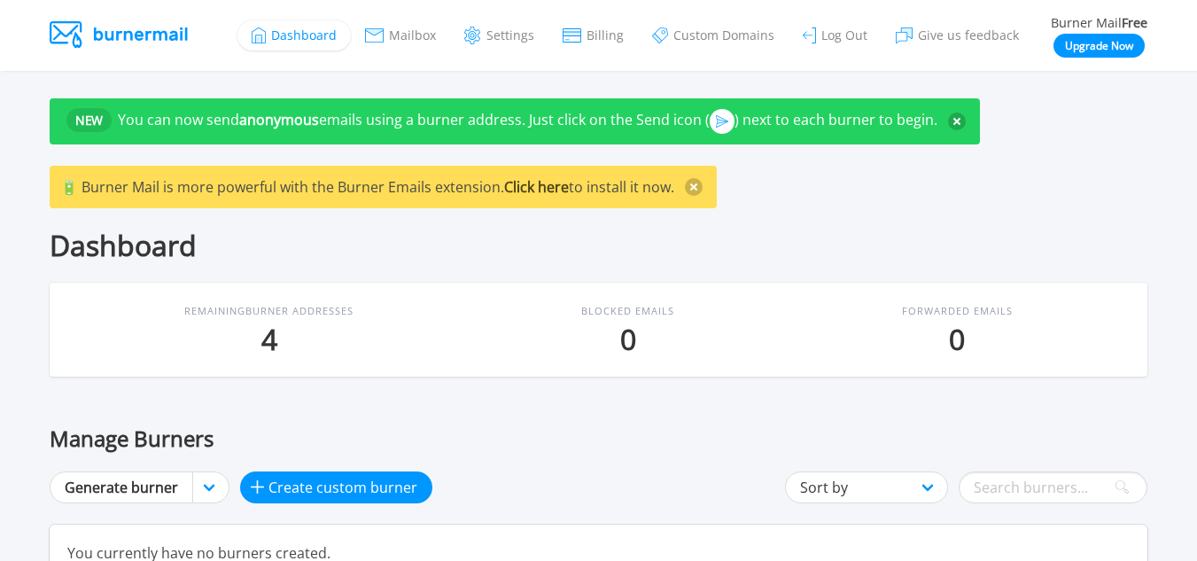
scroll to position [0, 0]
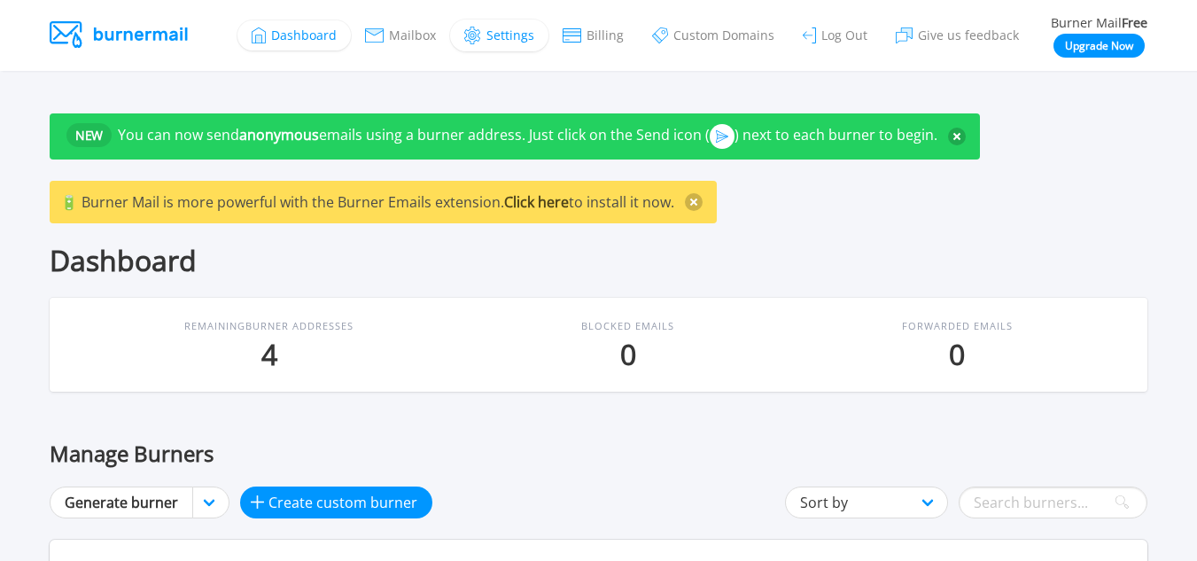
click at [502, 30] on span "Settings" at bounding box center [510, 35] width 48 height 12
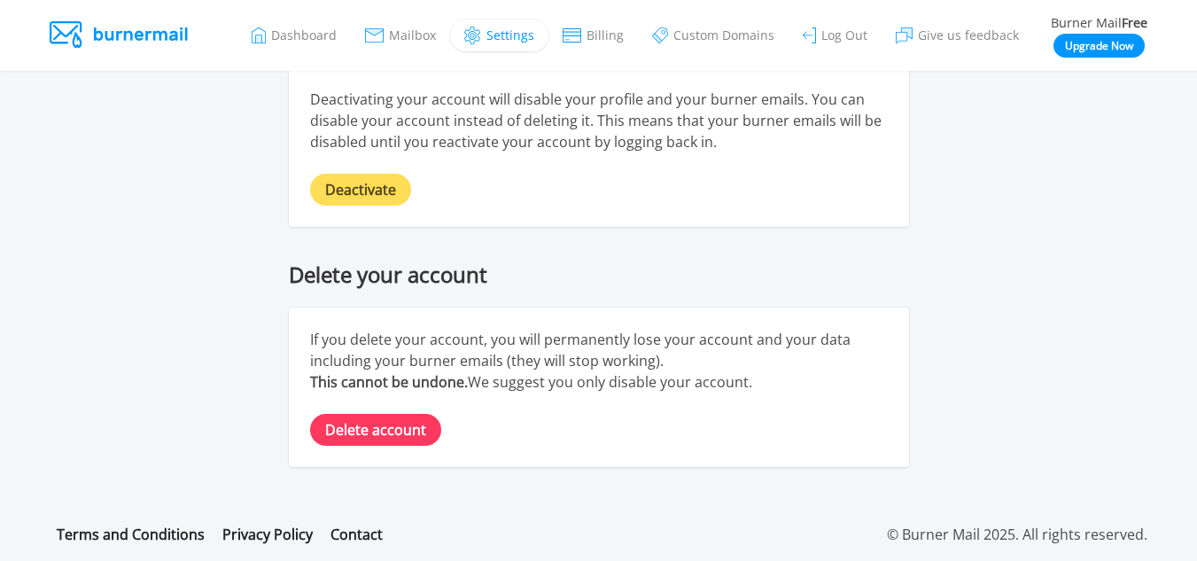
scroll to position [1336, 0]
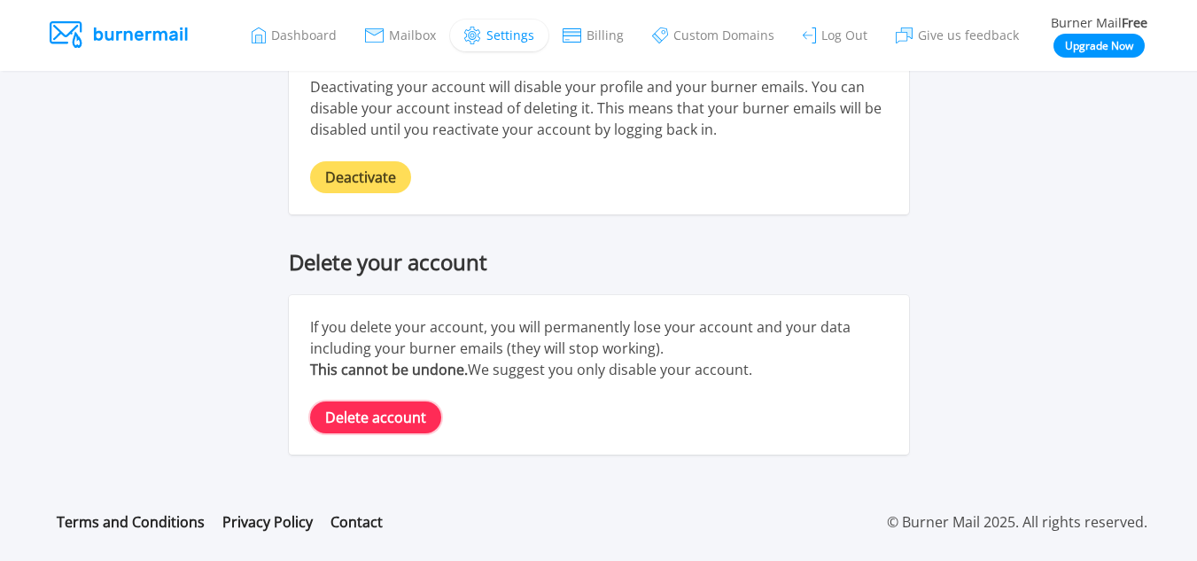
click at [384, 414] on link "Delete account" at bounding box center [375, 417] width 131 height 32
